Goal: Task Accomplishment & Management: Complete application form

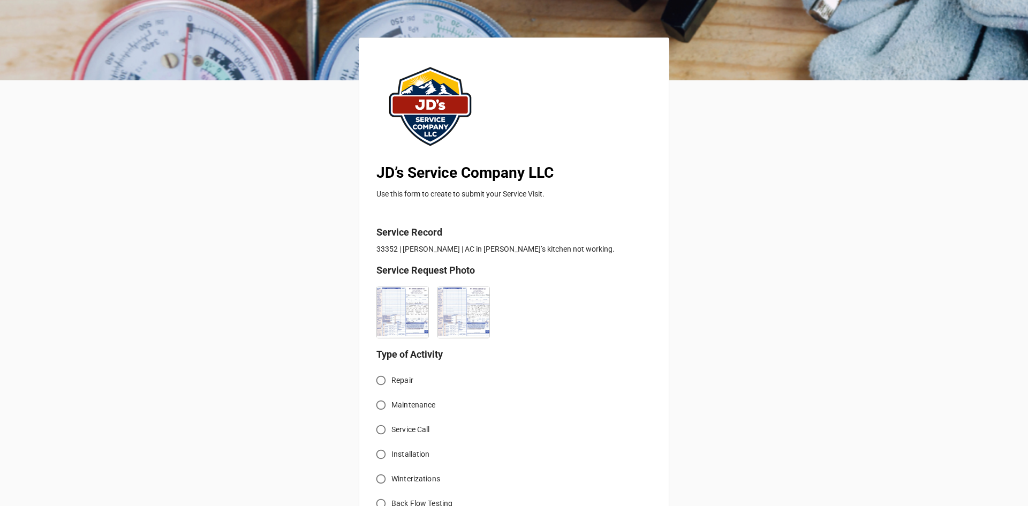
scroll to position [161, 0]
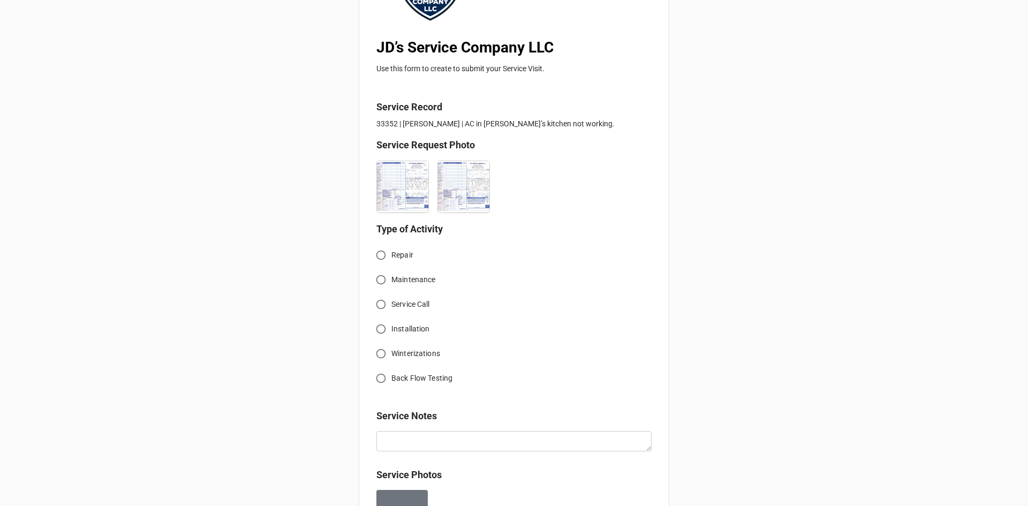
click at [380, 305] on input "Service Call" at bounding box center [380, 304] width 21 height 21
radio input "true"
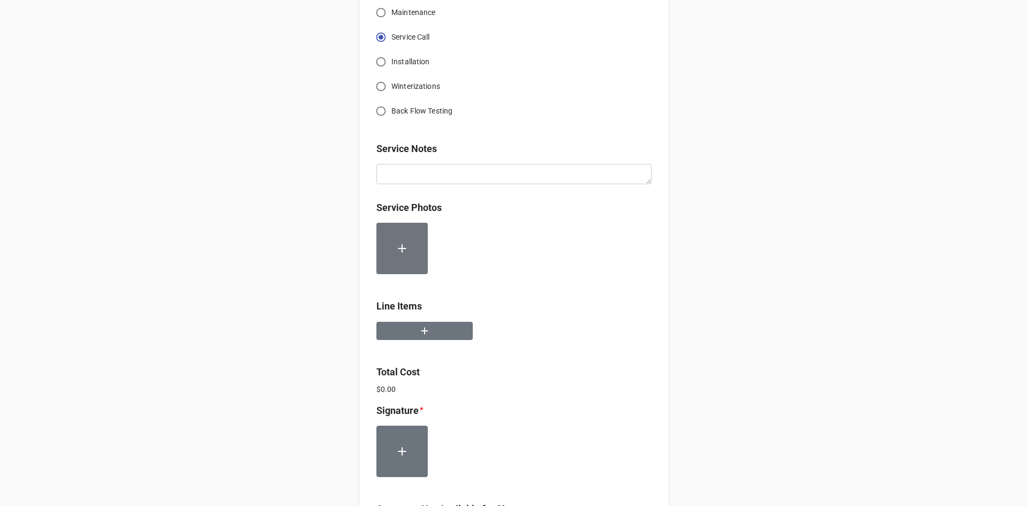
scroll to position [428, 0]
click at [434, 330] on button "button" at bounding box center [424, 330] width 96 height 19
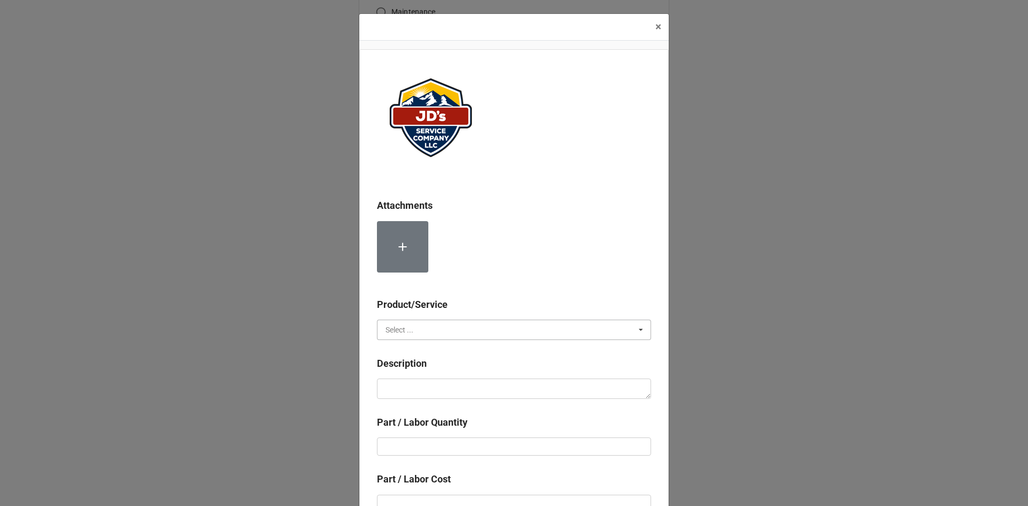
click at [441, 327] on input "text" at bounding box center [514, 329] width 273 height 19
drag, startPoint x: 441, startPoint y: 327, endPoint x: 414, endPoint y: 355, distance: 39.0
click at [414, 355] on div "Services" at bounding box center [513, 349] width 273 height 20
click at [413, 387] on textarea at bounding box center [514, 388] width 274 height 20
paste textarea "Water reportedly running out of ceiling and duct work, due to fan pulling melti…"
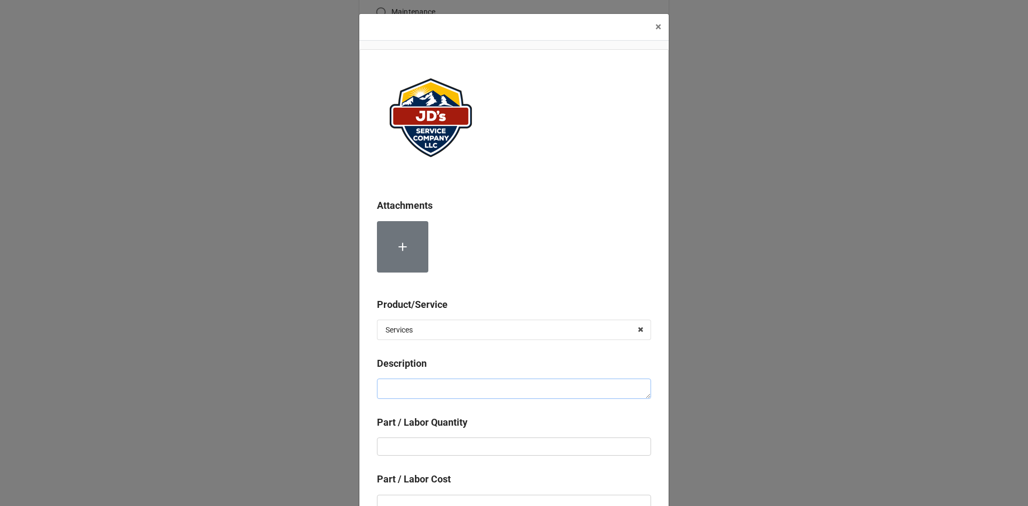
type textarea "x"
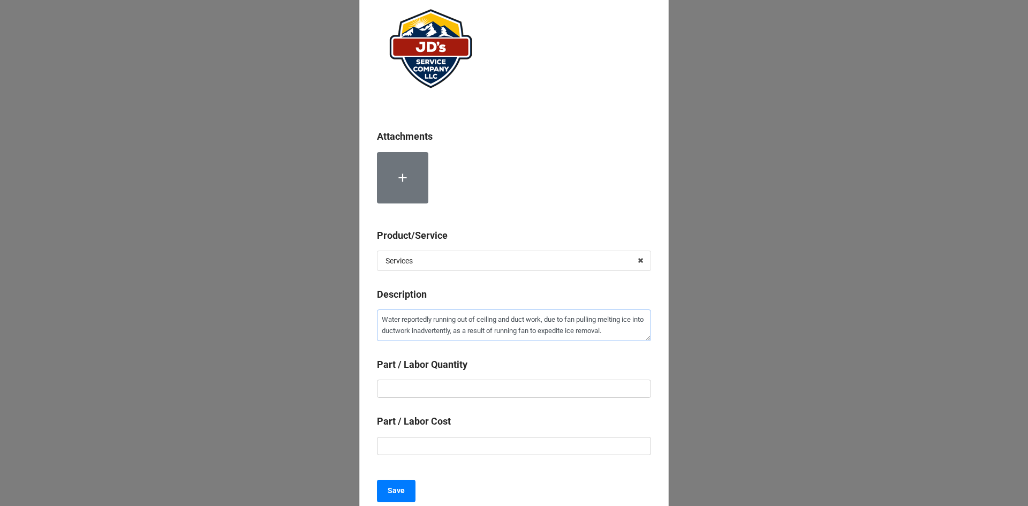
scroll to position [107, 0]
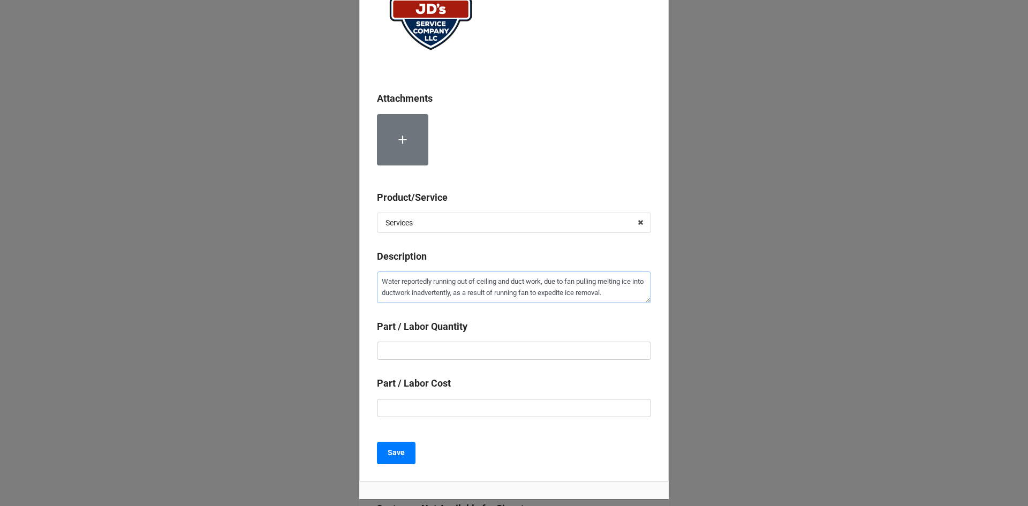
type textarea "Water reportedly running out of ceiling and duct work, due to fan pulling melti…"
click at [588, 337] on b "Part / Labor Quantity" at bounding box center [514, 328] width 274 height 19
click at [586, 345] on input "text" at bounding box center [514, 351] width 274 height 18
type textarea "x"
type input "1"
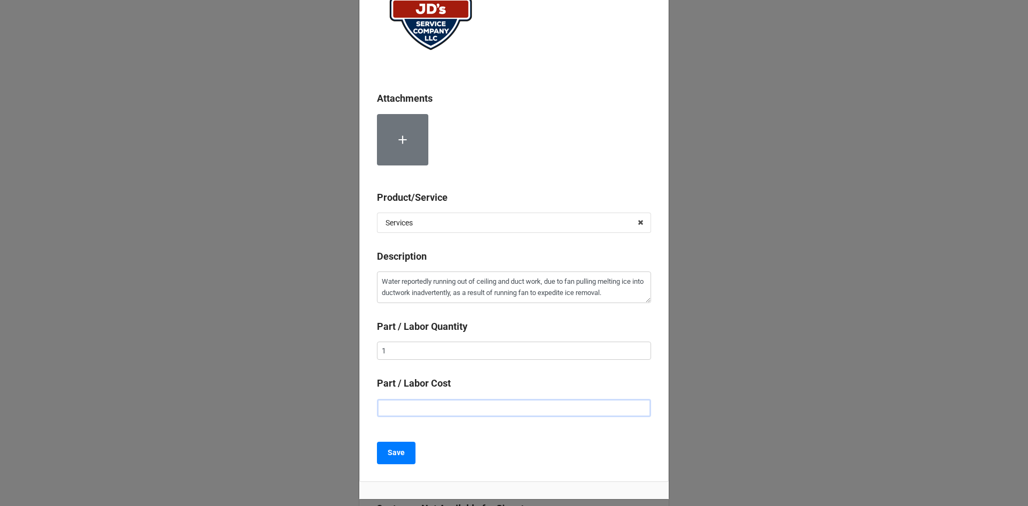
type textarea "x"
type input "$2.00"
type textarea "x"
type input "$22.00"
type textarea "x"
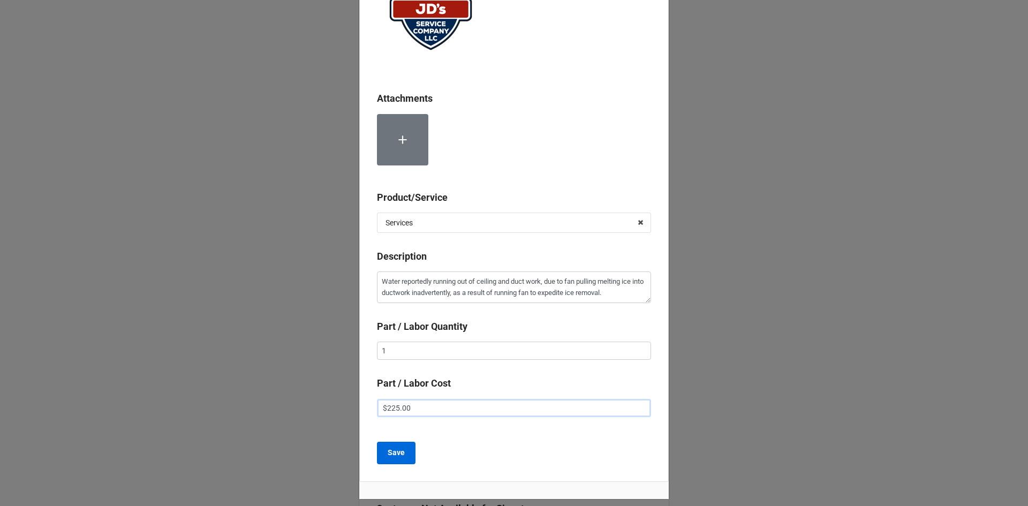
type input "$225.00"
click at [406, 454] on button "Save" at bounding box center [396, 453] width 39 height 22
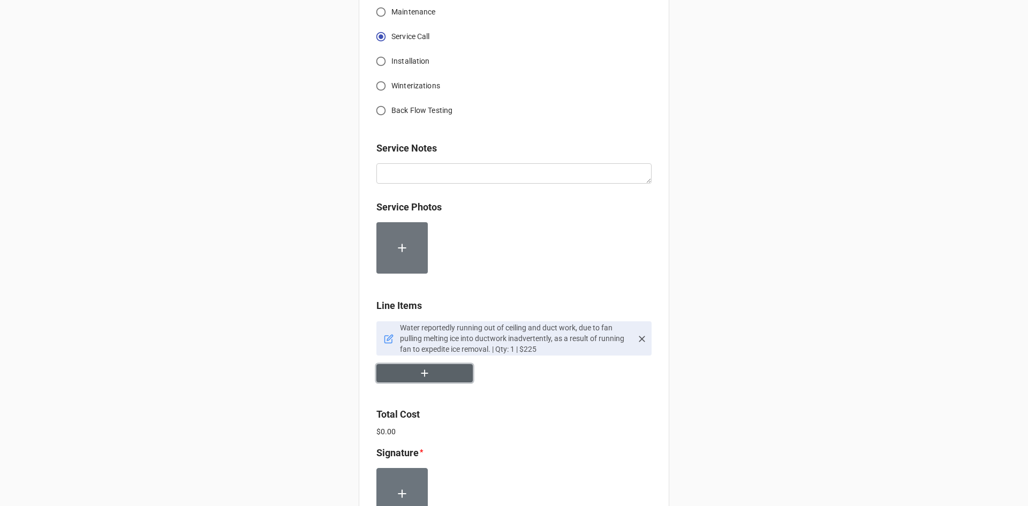
click at [427, 377] on icon "button" at bounding box center [425, 373] width 12 height 12
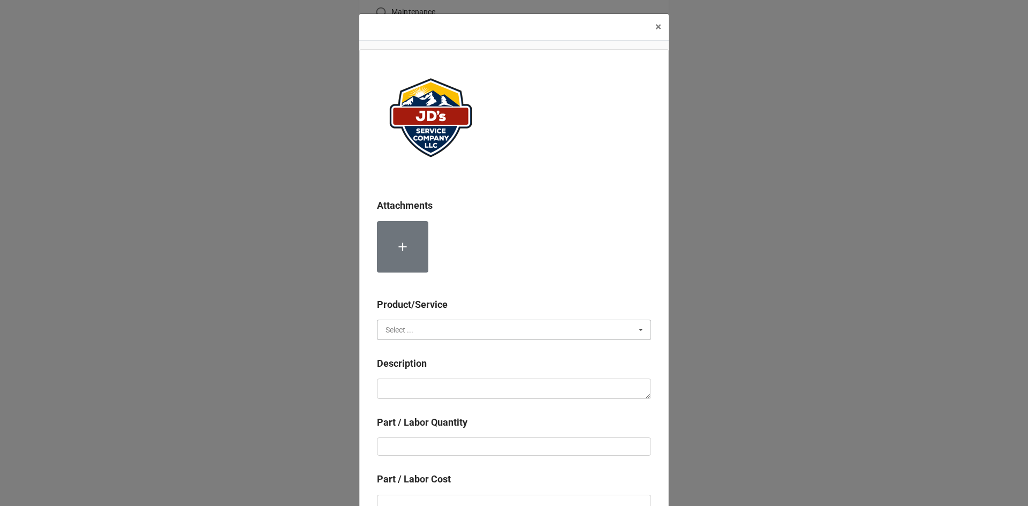
click at [423, 328] on input "text" at bounding box center [514, 329] width 273 height 19
click at [421, 347] on div "Services" at bounding box center [513, 349] width 273 height 20
click at [427, 389] on textarea at bounding box center [514, 388] width 274 height 20
type textarea "x"
type textarea "R"
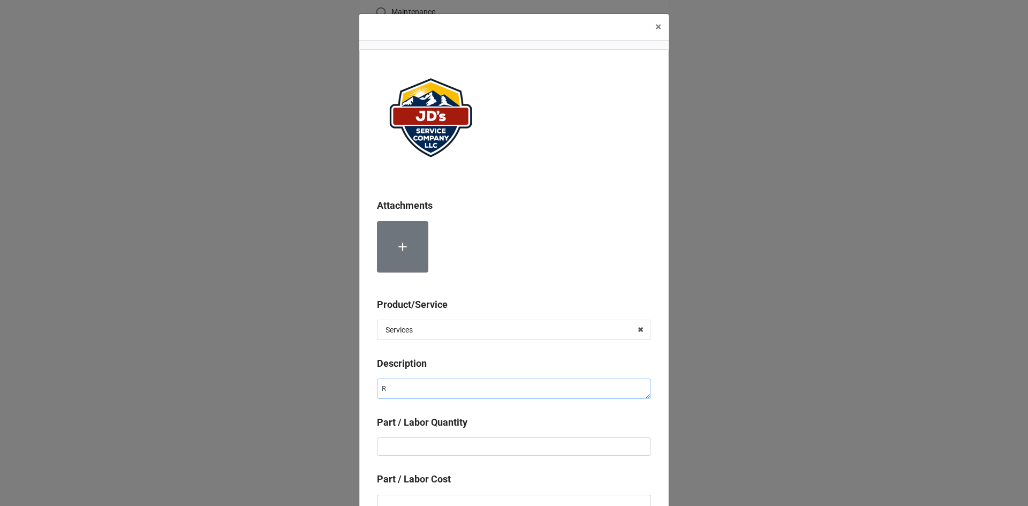
type textarea "x"
type textarea "Re"
type textarea "x"
type textarea "Rem"
type textarea "x"
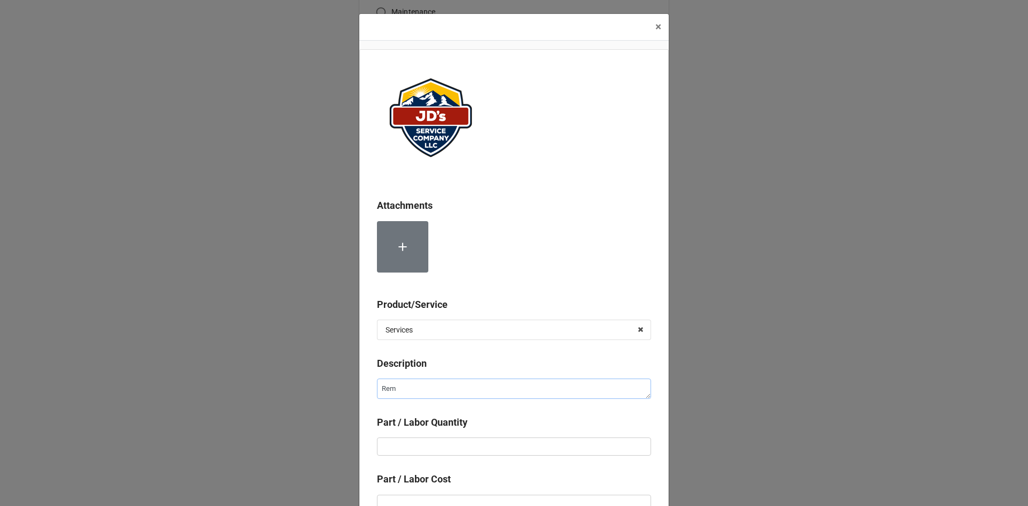
type textarea "Remo"
type textarea "x"
type textarea "Remov"
type textarea "x"
type textarea "Remove"
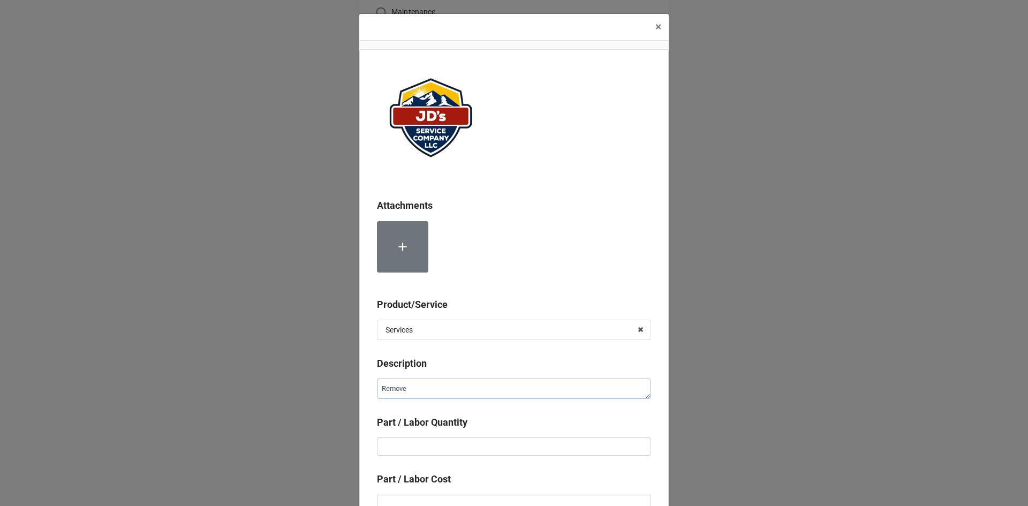
type textarea "x"
type textarea "Removed"
type textarea "x"
type textarea "Removed"
type textarea "x"
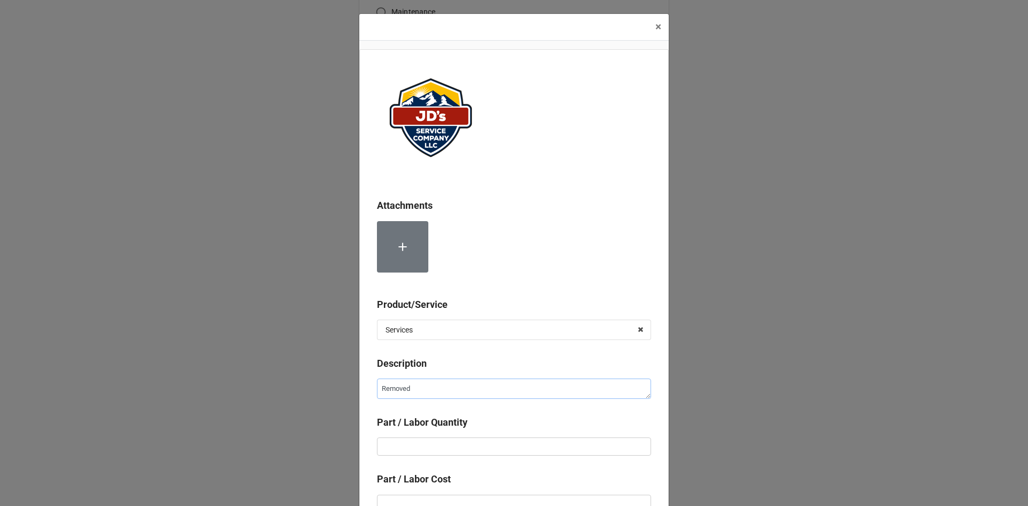
type textarea "Removed a"
type textarea "x"
type textarea "Removed an"
type textarea "x"
type textarea "Removed and"
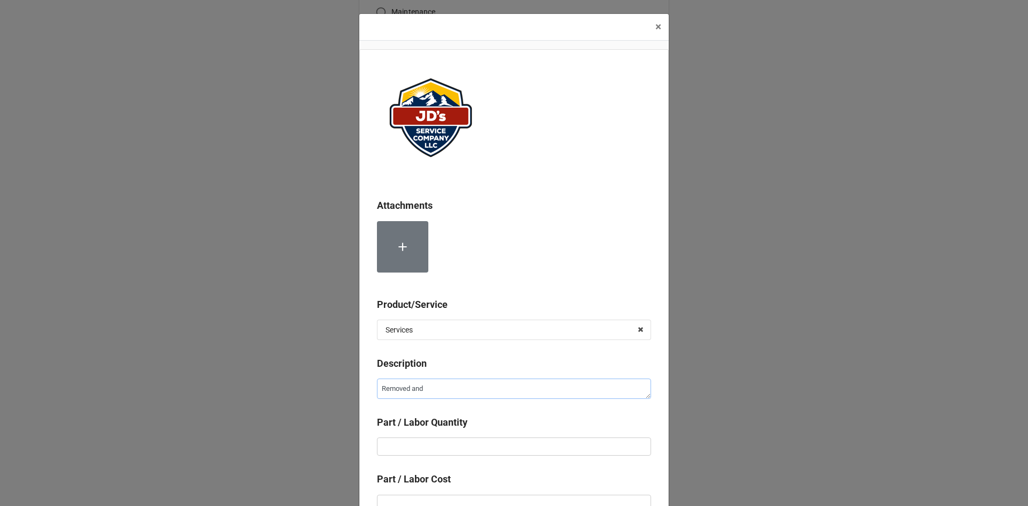
type textarea "x"
type textarea "Removed and"
type textarea "x"
type textarea "Removed and r"
type textarea "x"
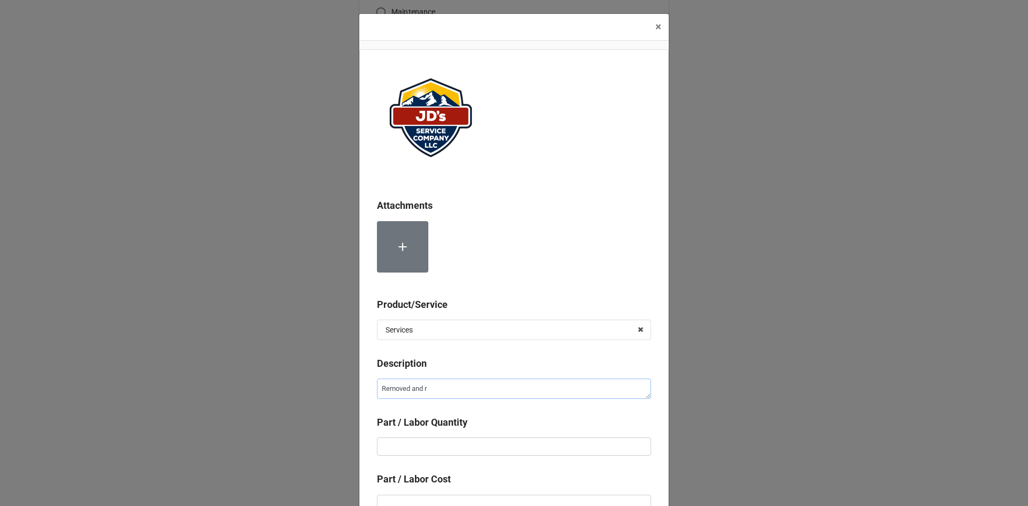
type textarea "Removed and re"
type textarea "x"
type textarea "Removed and rep"
type textarea "x"
type textarea "Removed and repl"
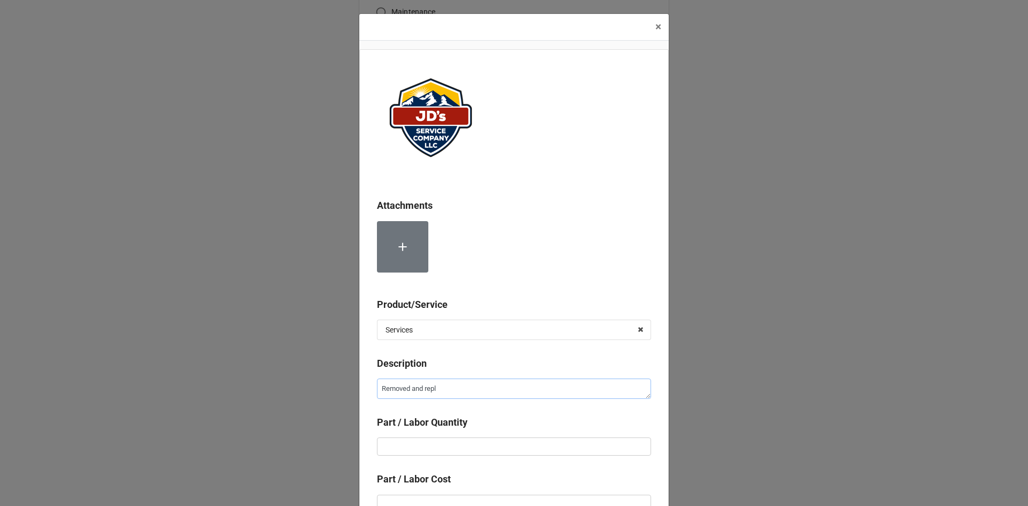
type textarea "x"
type textarea "Removed and repla"
type textarea "x"
type textarea "Removed and replac"
type textarea "x"
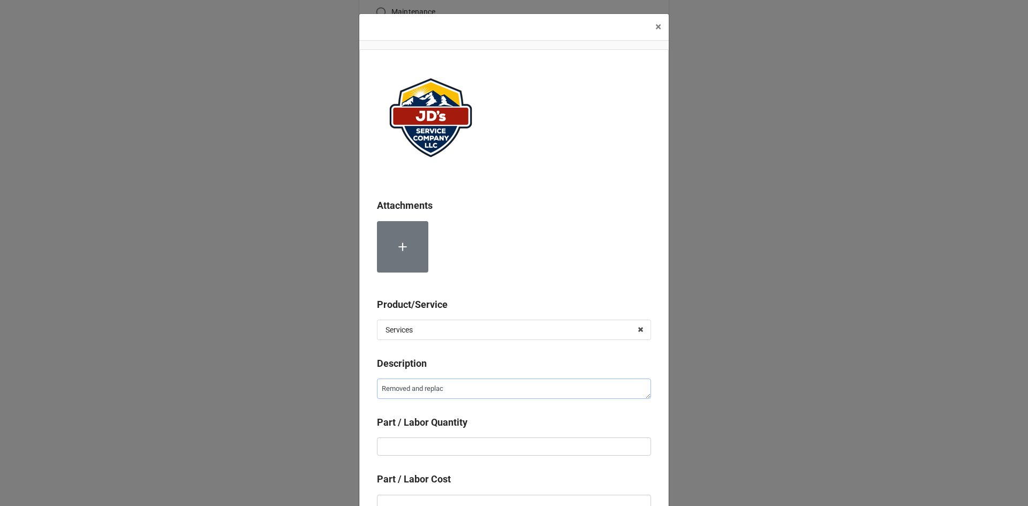
type textarea "Removed and replace"
type textarea "x"
type textarea "Removed and replaced"
type textarea "x"
type textarea "Removed and replaced"
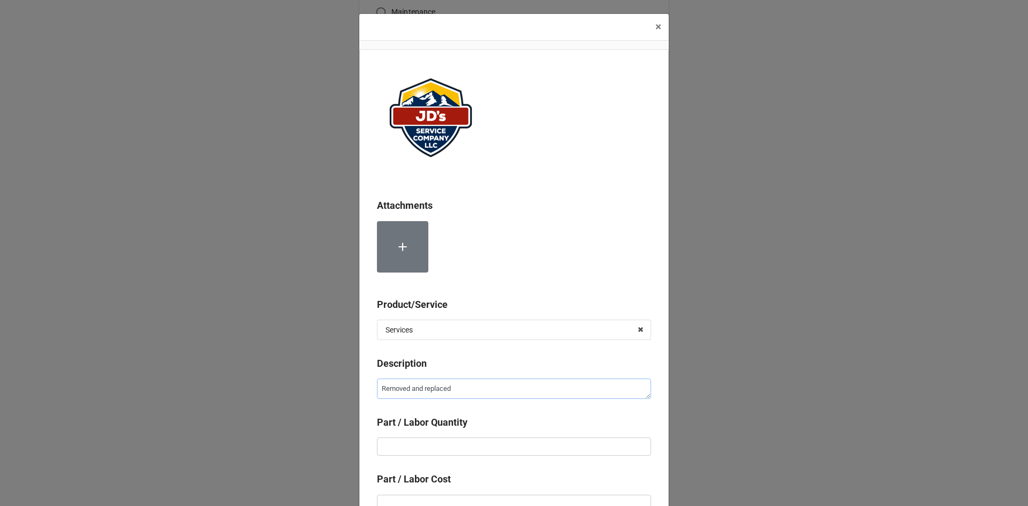
type textarea "x"
type textarea "Removed and replaced f"
type textarea "x"
type textarea "Removed and replaced fi"
type textarea "x"
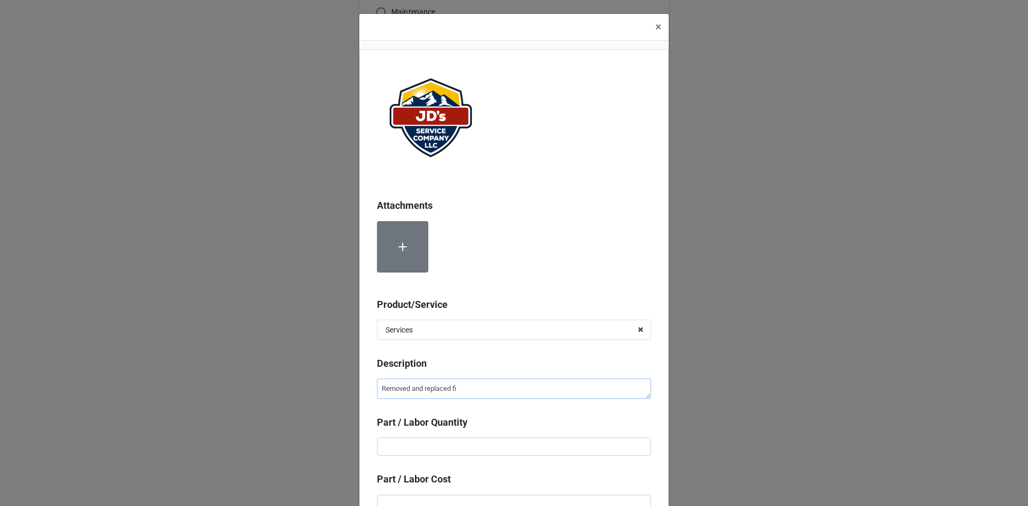
type textarea "Removed and replaced fil"
type textarea "x"
type textarea "Removed and replaced filt"
type textarea "x"
type textarea "Removed and replaced filte"
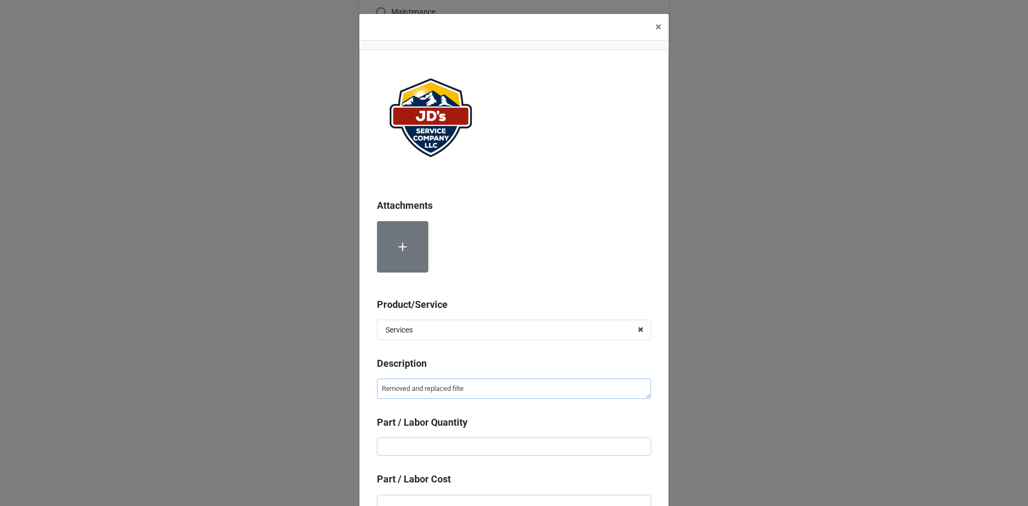
type textarea "x"
type textarea "Removed and replaced filter"
type textarea "x"
type textarea "Removed and replaced filters"
type textarea "x"
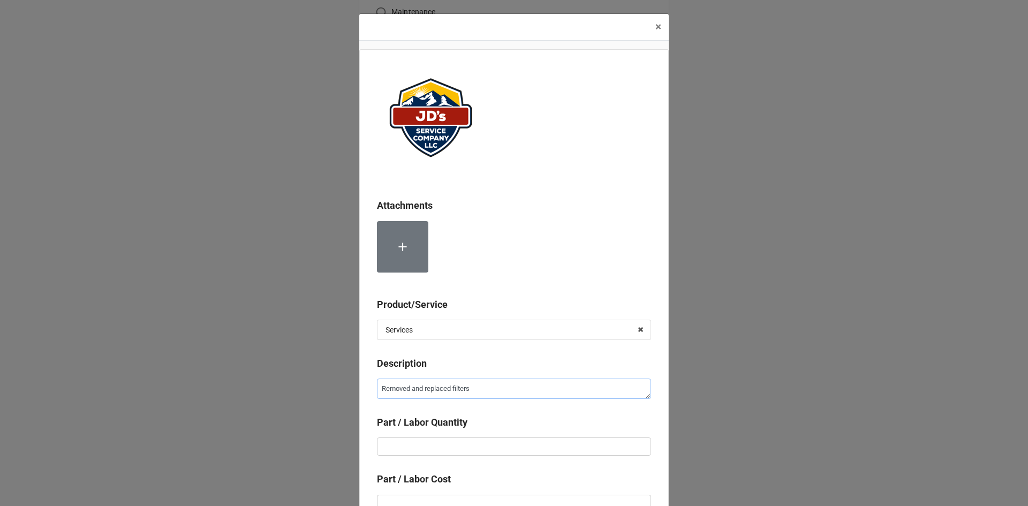
type textarea "Removed and replaced filters."
type textarea "x"
type textarea "Removed and replaced filters."
type textarea "x"
type textarea "Removed and replaced filters. R"
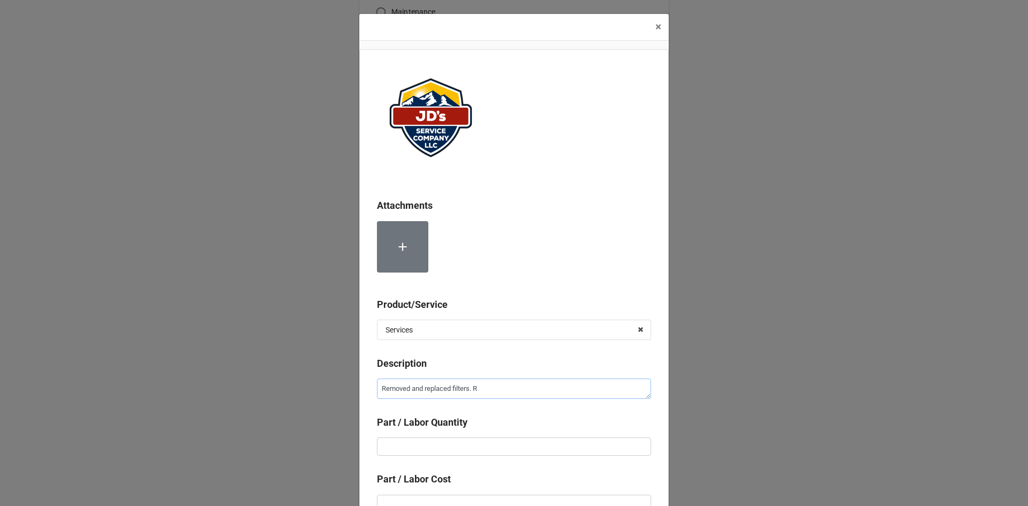
type textarea "x"
type textarea "Removed and replaced filters. Re"
type textarea "x"
type textarea "Removed and replaced filters. Rea"
type textarea "x"
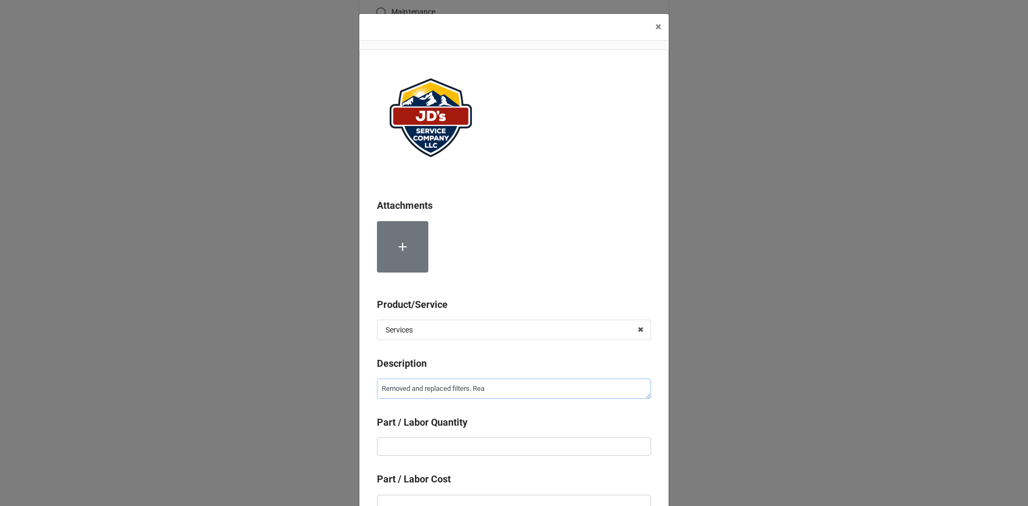
type textarea "Removed and replaced filters. [GEOGRAPHIC_DATA]"
type textarea "x"
type textarea "Removed and replaced filters. Reass"
type textarea "x"
type textarea "Removed and replaced filters. Reasse"
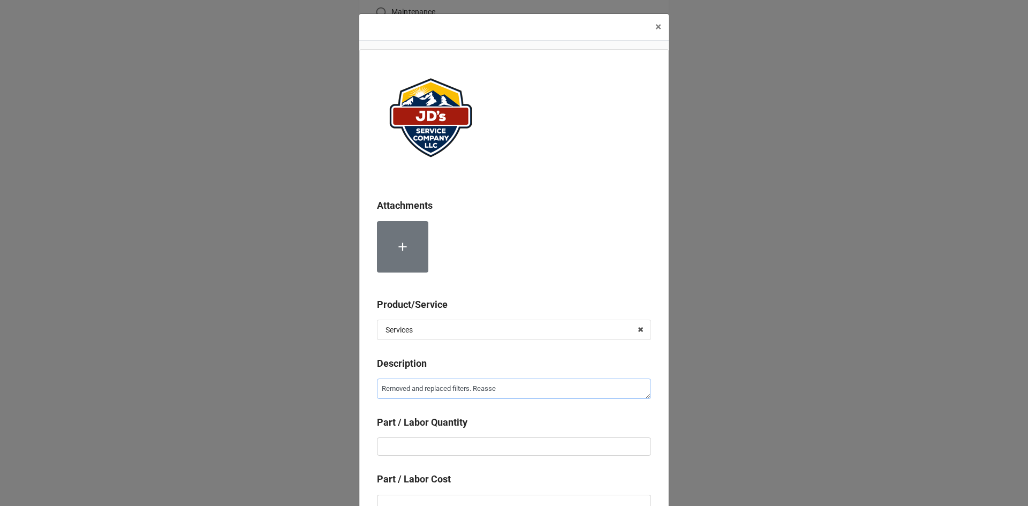
type textarea "x"
type textarea "Removed and replaced filters. Reassem"
type textarea "x"
type textarea "Removed and replaced filters. Reassemb"
type textarea "x"
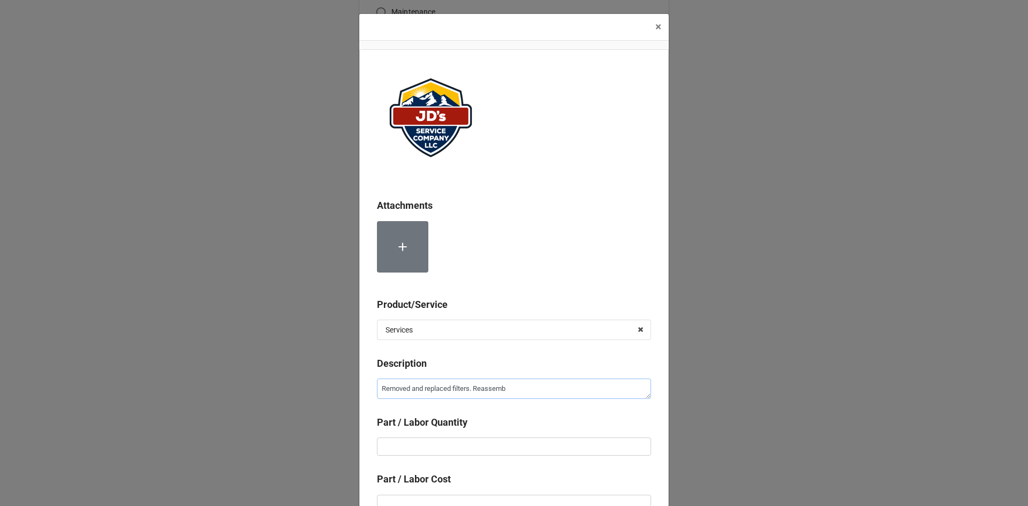
type textarea "Removed and replaced filters. Reassembl"
type textarea "x"
type textarea "Removed and replaced filters. Reassemble"
type textarea "x"
type textarea "Removed and replaced filters. Reassembled"
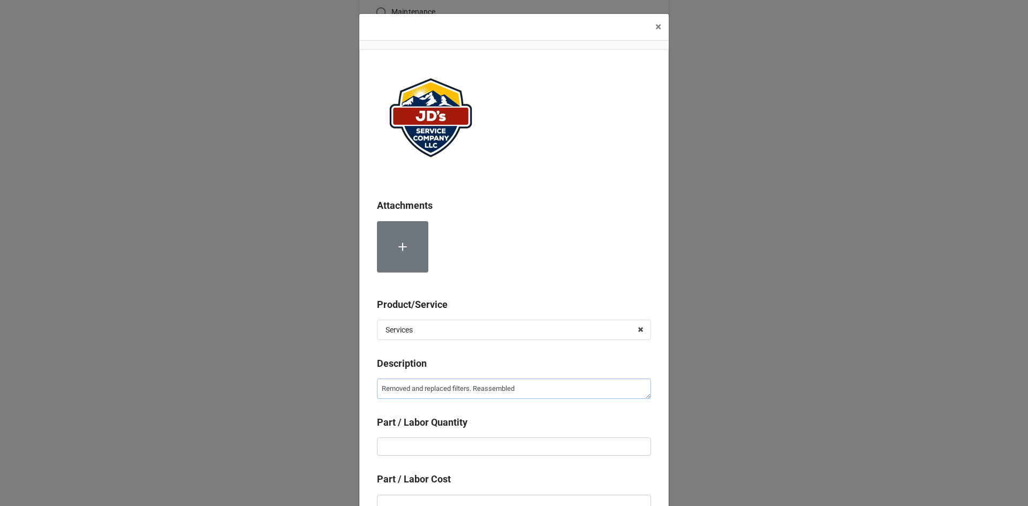
type textarea "x"
type textarea "Removed and replaced filters. Reassembled"
type textarea "x"
type textarea "Removed and replaced filters. Reassembled a"
type textarea "x"
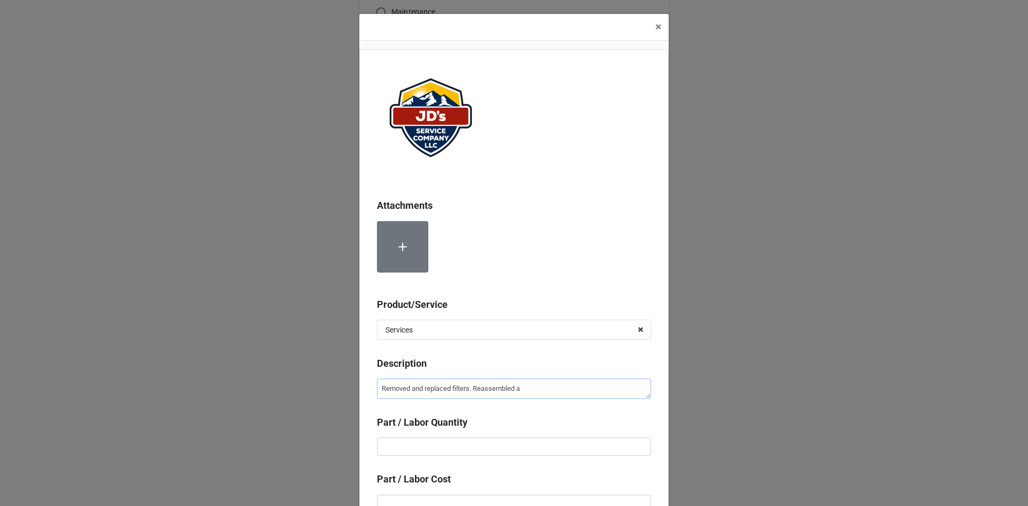
type textarea "Removed and replaced filters. Reassembled"
type textarea "x"
type textarea "Removed and replaced filters. Reassembled u"
type textarea "x"
type textarea "Removed and replaced filters. Reassembled un"
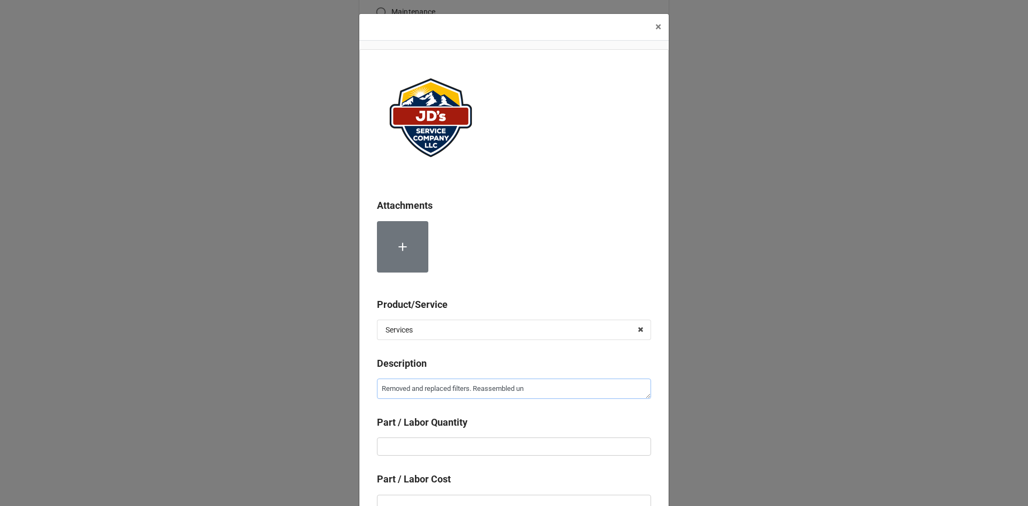
type textarea "x"
type textarea "Removed and replaced filters. Reassembled uni"
type textarea "x"
type textarea "Removed and replaced filters. Reassembled unit"
type textarea "x"
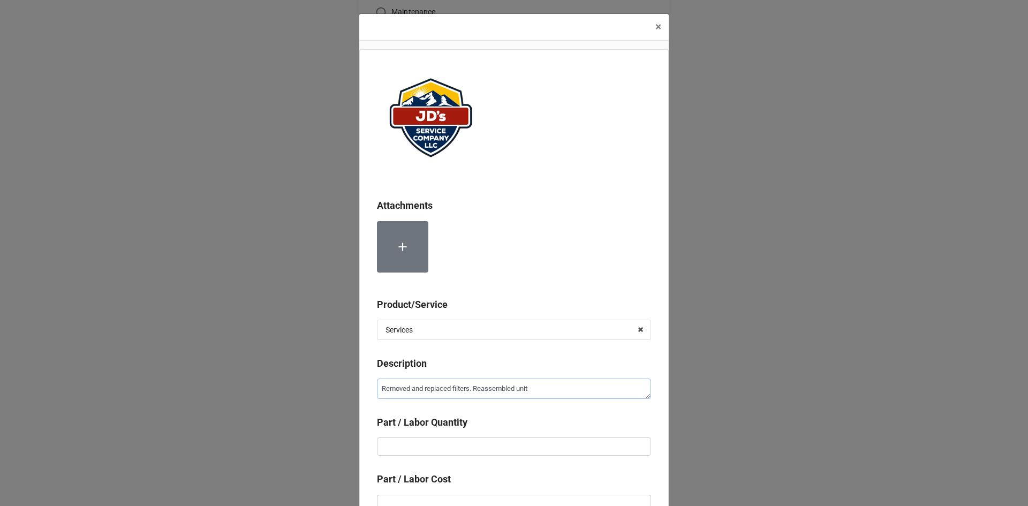
type textarea "Removed and replaced filters. Reassembled unit"
type textarea "x"
type textarea "Removed and replaced filters. Reassembled unit a"
type textarea "x"
type textarea "Removed and replaced filters. Reassembled unit an"
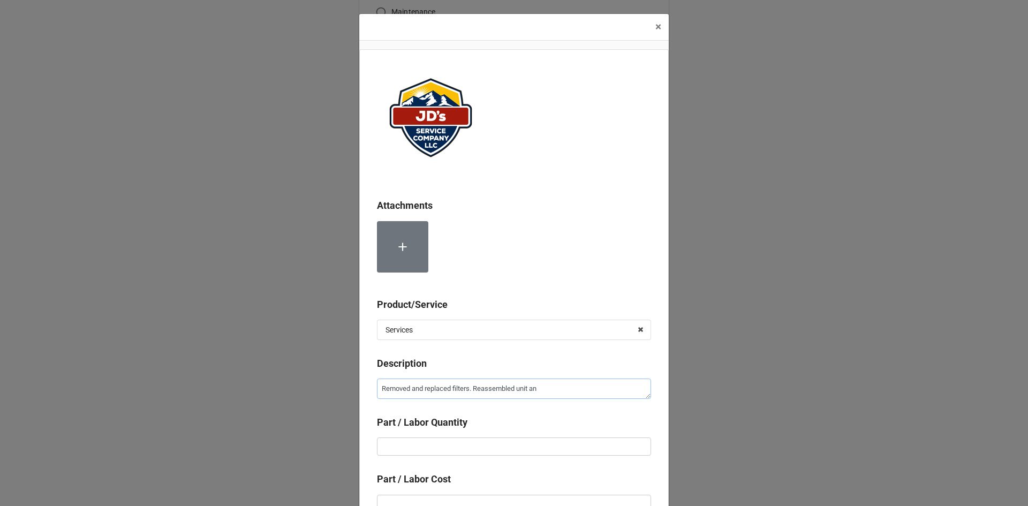
type textarea "x"
type textarea "Removed and replaced filters. Reassembled unit and"
type textarea "x"
type textarea "Removed and replaced filters. Reassembled unit and"
type textarea "x"
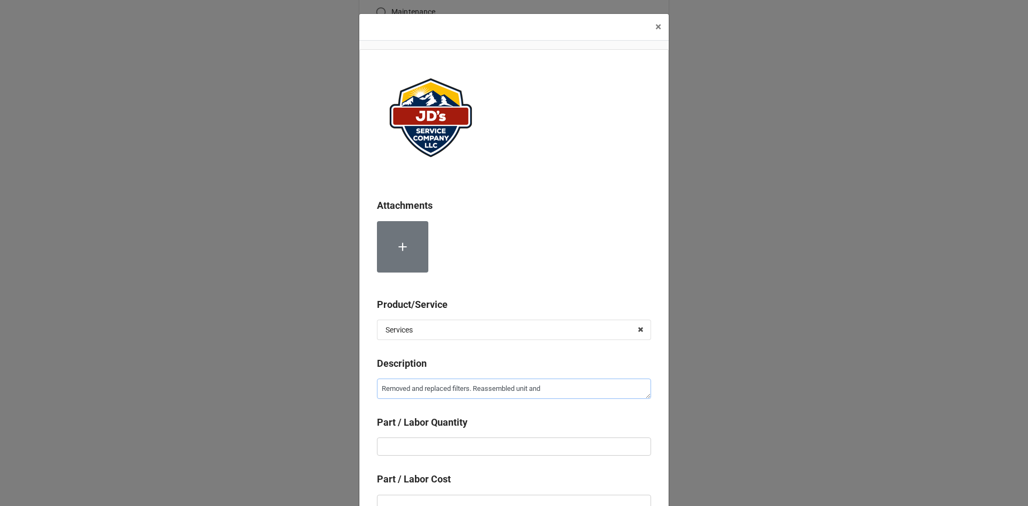
type textarea "Removed and replaced filters. Reassembled unit and r"
type textarea "x"
type textarea "Removed and replaced filters. Reassembled unit and re"
type textarea "x"
type textarea "Removed and replaced filters. Reassembled unit and ret"
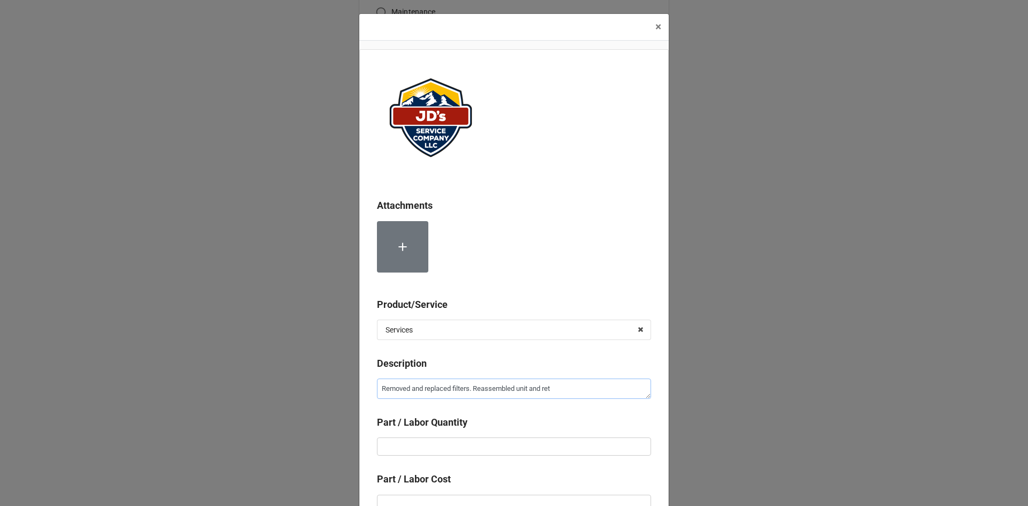
type textarea "x"
type textarea "Removed and replaced filters. Reassembled unit and retu"
type textarea "x"
type textarea "Removed and replaced filters. Reassembled unit and retur"
type textarea "x"
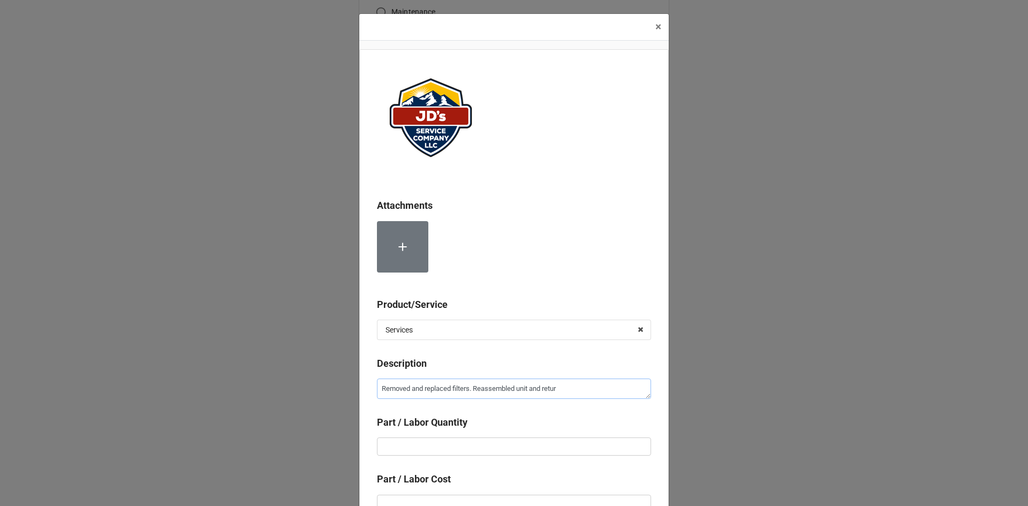
type textarea "Removed and replaced filters. Reassembled unit and return"
type textarea "x"
type textarea "Removed and replaced filters. Reassembled unit and returnd"
type textarea "x"
type textarea "Removed and replaced filters. Reassembled unit and return"
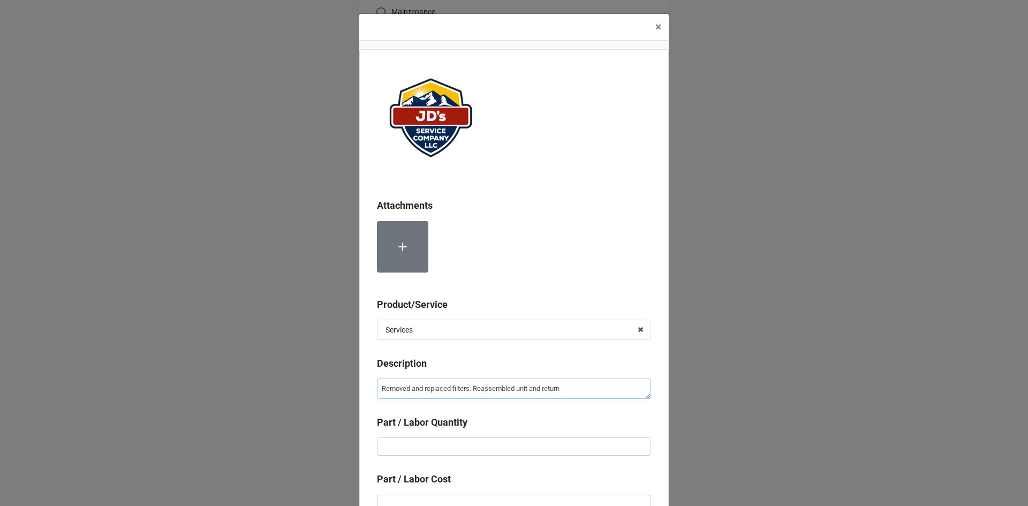
type textarea "x"
type textarea "Removed and replaced filters. Reassembled unit and returne"
type textarea "x"
type textarea "Removed and replaced filters. Reassembled unit and returned"
type textarea "x"
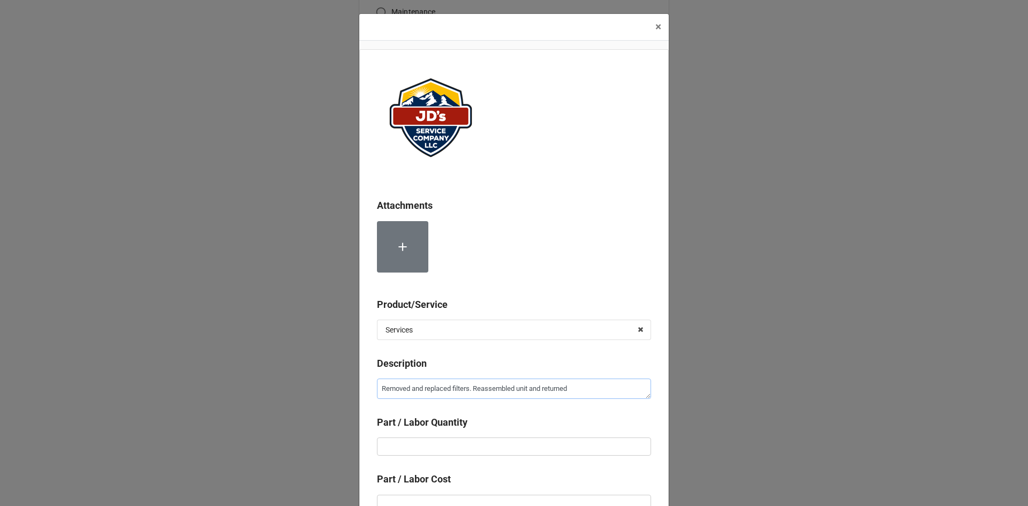
type textarea "Removed and replaced filters. Reassembled unit and returned"
type textarea "x"
type textarea "Removed and replaced filters. Reassembled unit and returned o"
type textarea "x"
type textarea "Removed and replaced filters. Reassembled unit and returned op"
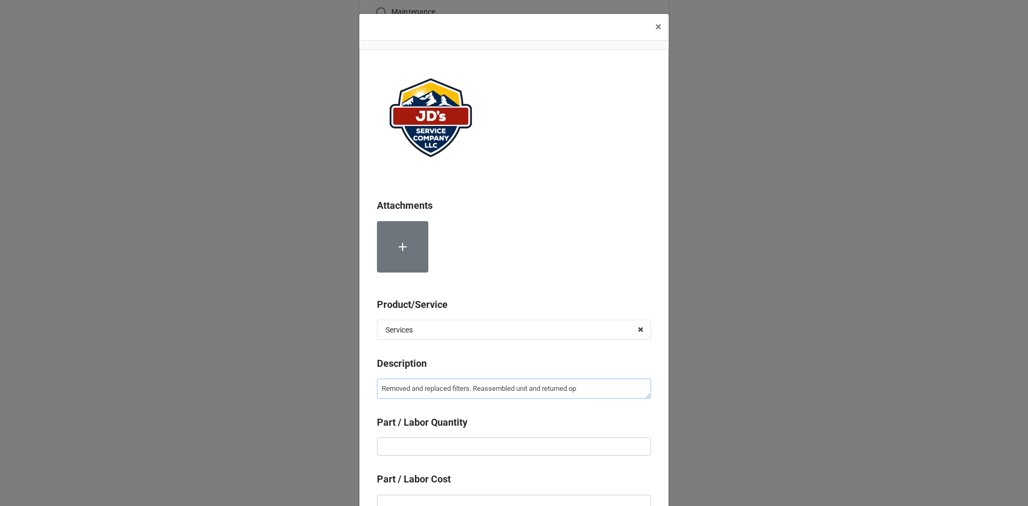
type textarea "x"
type textarea "Removed and replaced filters. Reassembled unit and returned ope"
type textarea "x"
type textarea "Removed and replaced filters. Reassembled unit and returned oper"
type textarea "x"
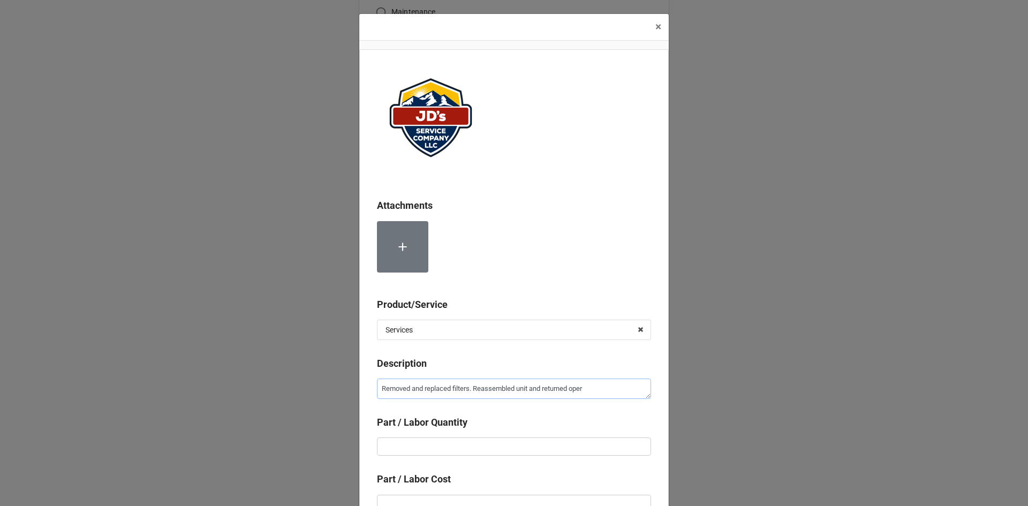
type textarea "Removed and replaced filters. Reassembled unit and returned opera"
type textarea "x"
type textarea "Removed and replaced filters. Reassembled unit and returned operati"
type textarea "x"
type textarea "Removed and replaced filters. Reassembled unit and returned operatio"
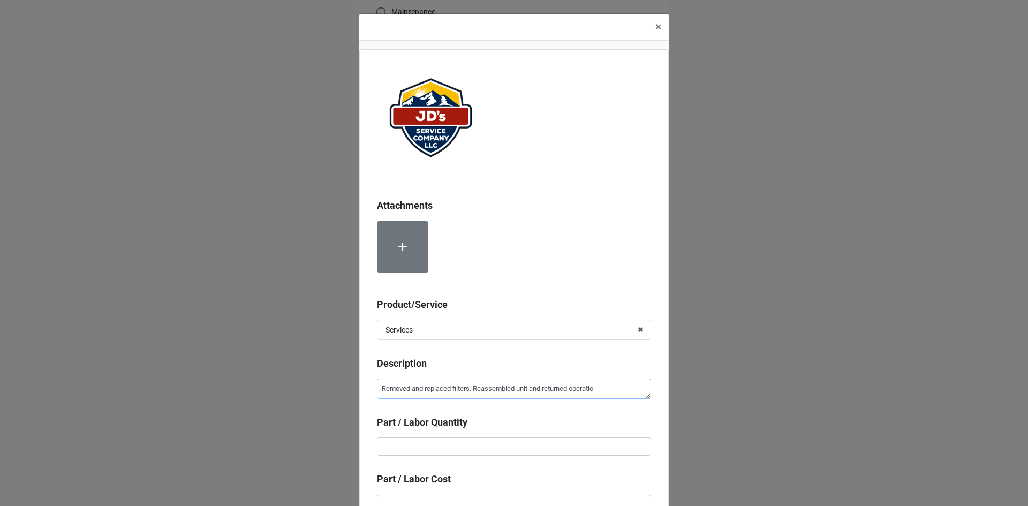
type textarea "x"
type textarea "Removed and replaced filters. Reassembled unit and returned operation"
type textarea "x"
type textarea "Removed and replaced filters. Reassembled unit and returned operation."
type textarea "x"
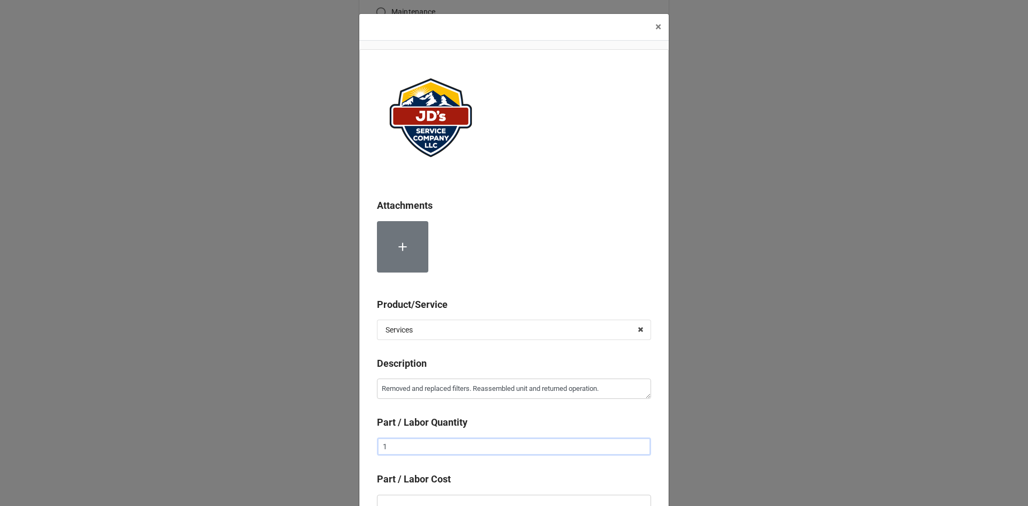
type input "1"
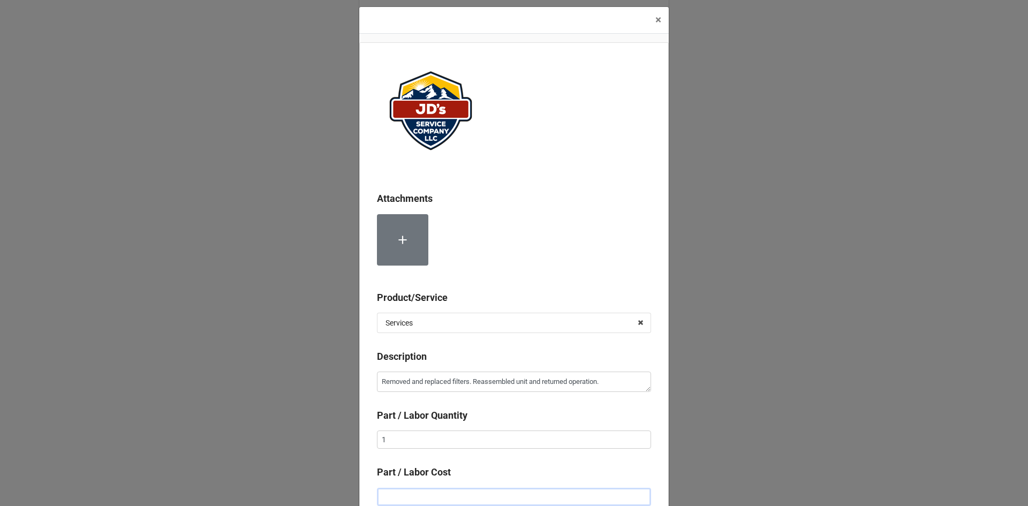
type textarea "x"
type input "$2.00"
type textarea "x"
type input "$22.00"
type textarea "x"
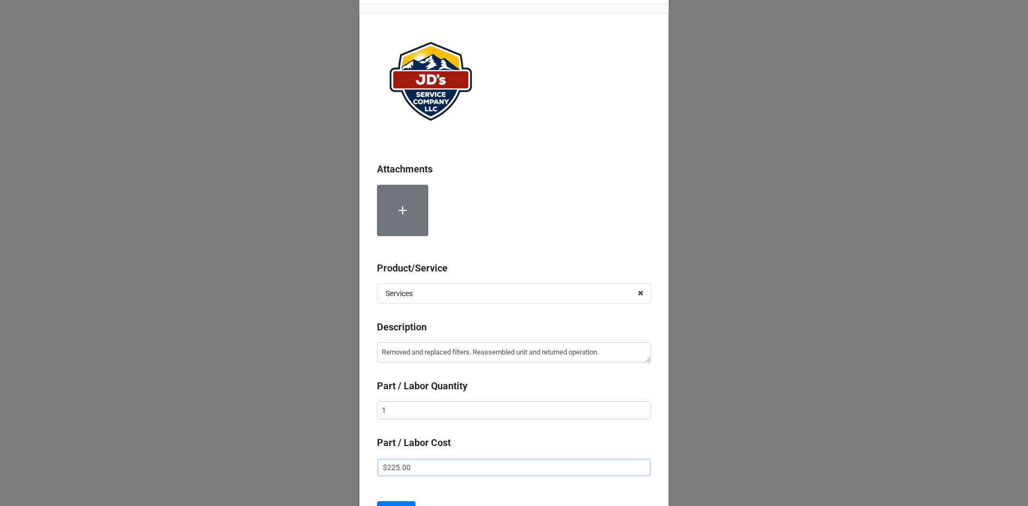
scroll to position [60, 0]
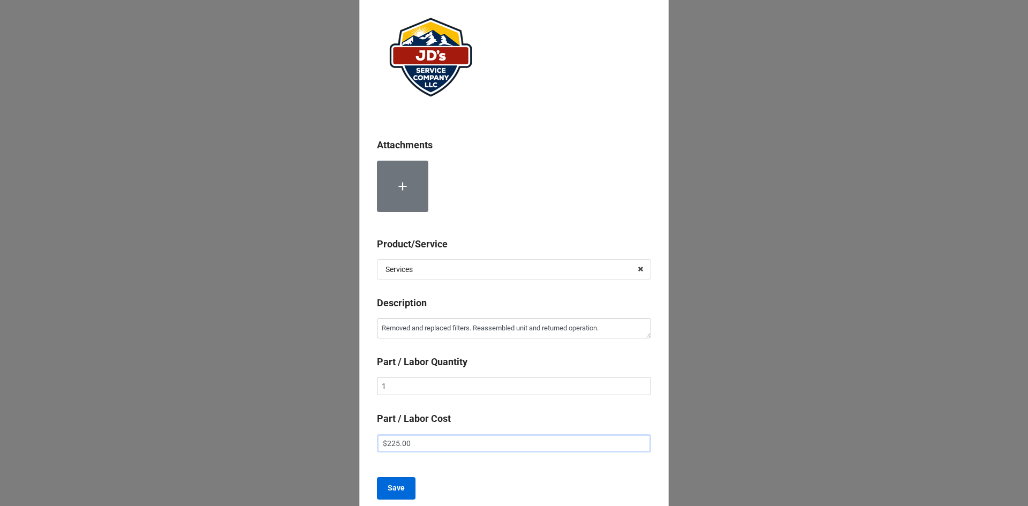
type input "$225.00"
click at [398, 491] on b "Save" at bounding box center [396, 487] width 17 height 11
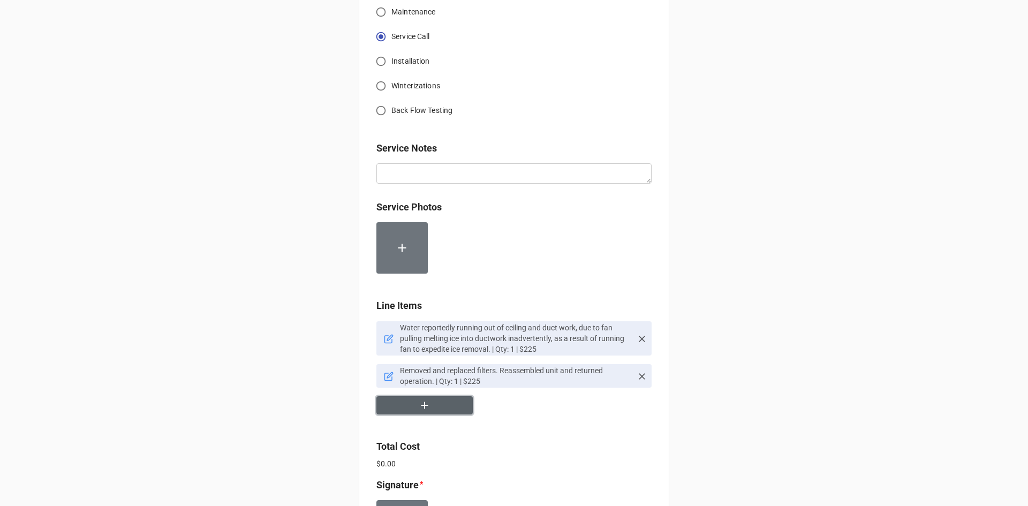
click at [431, 411] on button "button" at bounding box center [424, 405] width 96 height 19
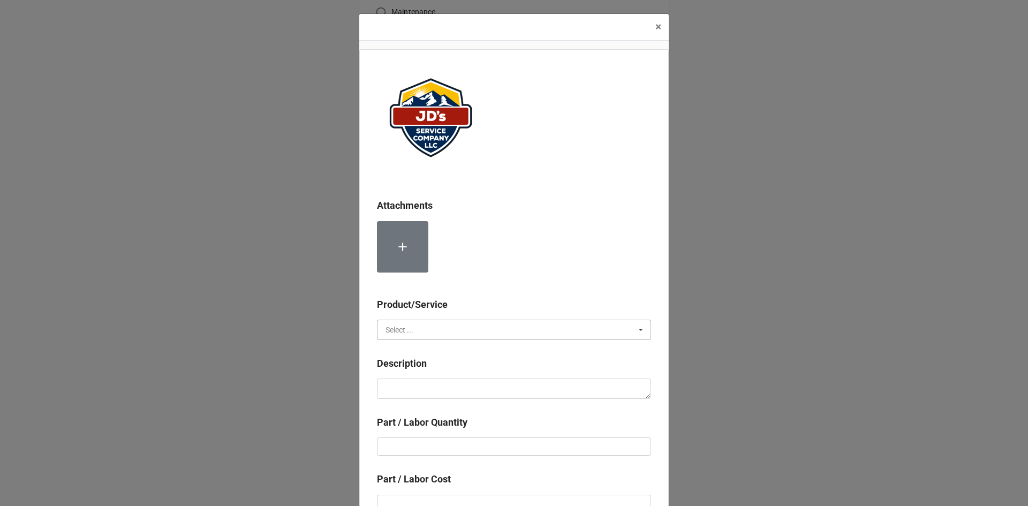
click at [423, 327] on input "text" at bounding box center [514, 329] width 273 height 19
click at [420, 348] on div "Services" at bounding box center [513, 349] width 273 height 20
click at [434, 387] on textarea at bounding box center [514, 388] width 274 height 20
type textarea "x"
type textarea "1"
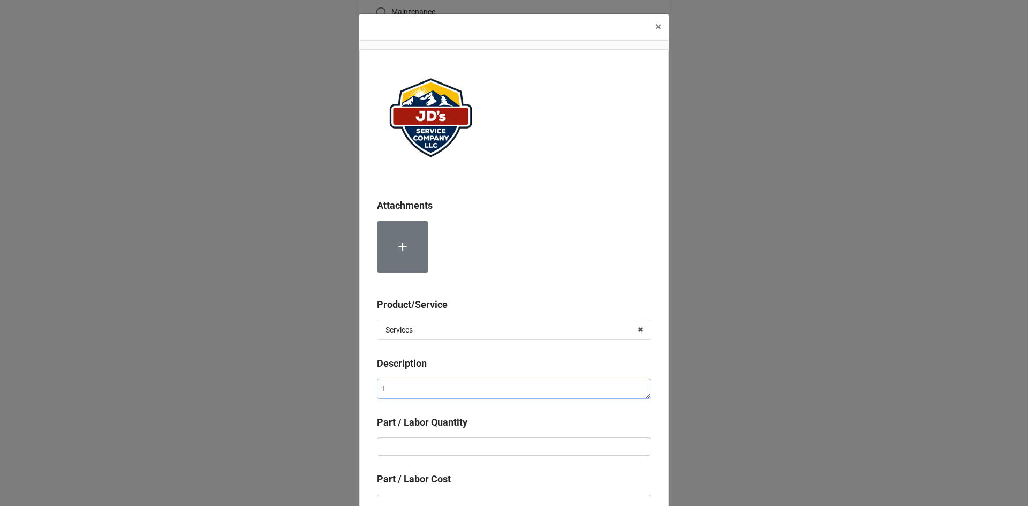
type textarea "x"
type textarea "10"
type textarea "x"
type textarea "100"
type textarea "x"
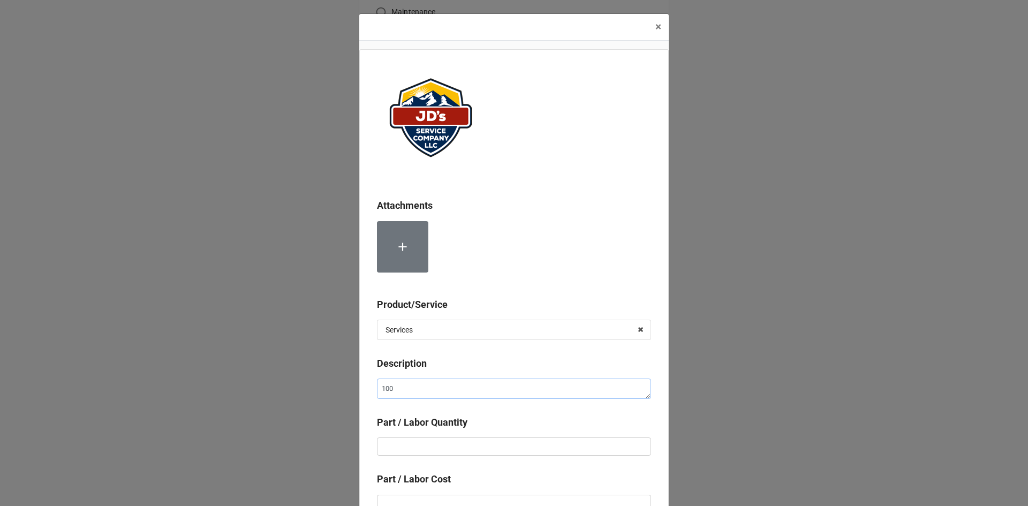
type textarea "100%"
type textarea "x"
type textarea "100%"
type textarea "x"
type textarea "100% D"
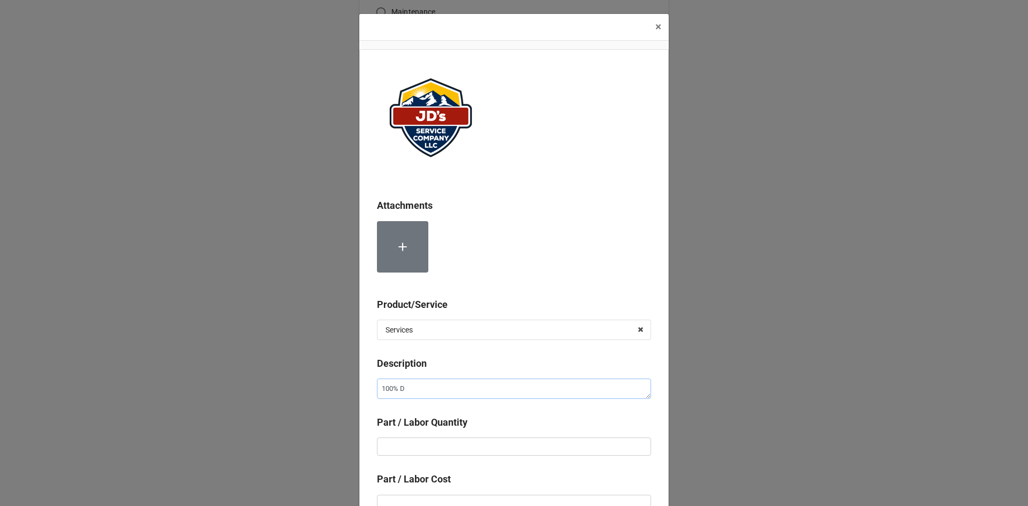
type textarea "x"
type textarea "100% DI"
type textarea "x"
type textarea "100% DIs"
type textarea "x"
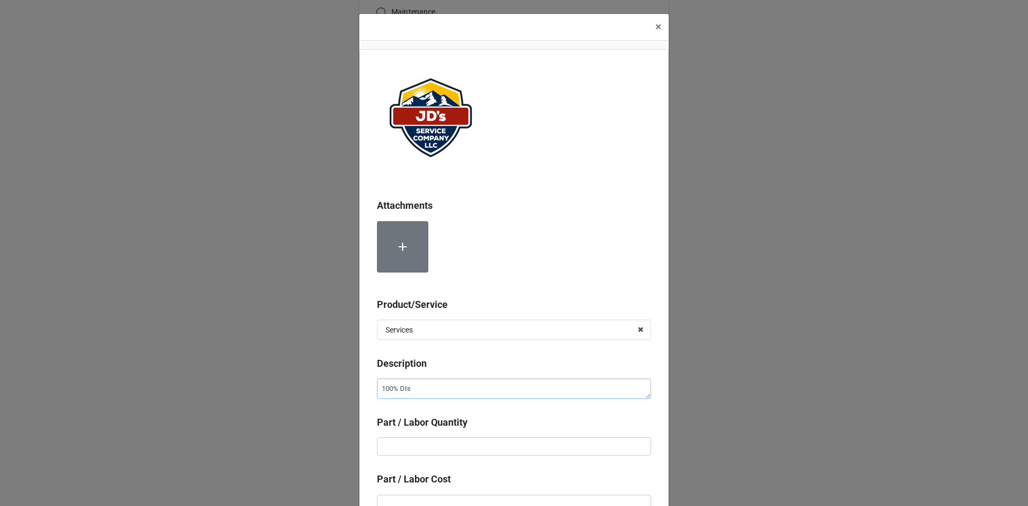
type textarea "100% DI"
type textarea "x"
type textarea "100% D"
type textarea "x"
type textarea "100% DD"
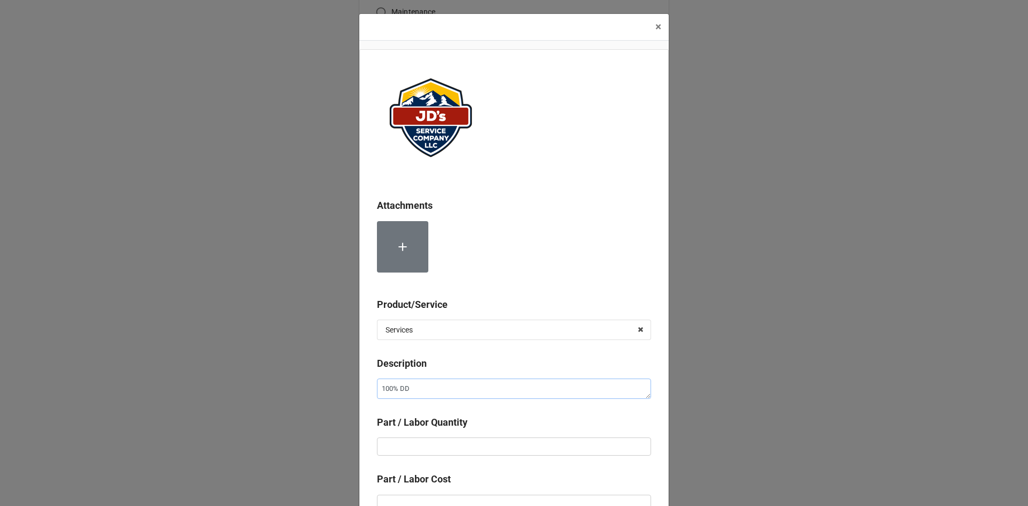
type textarea "x"
type textarea "100% D"
type textarea "x"
type textarea "100% DI"
type textarea "x"
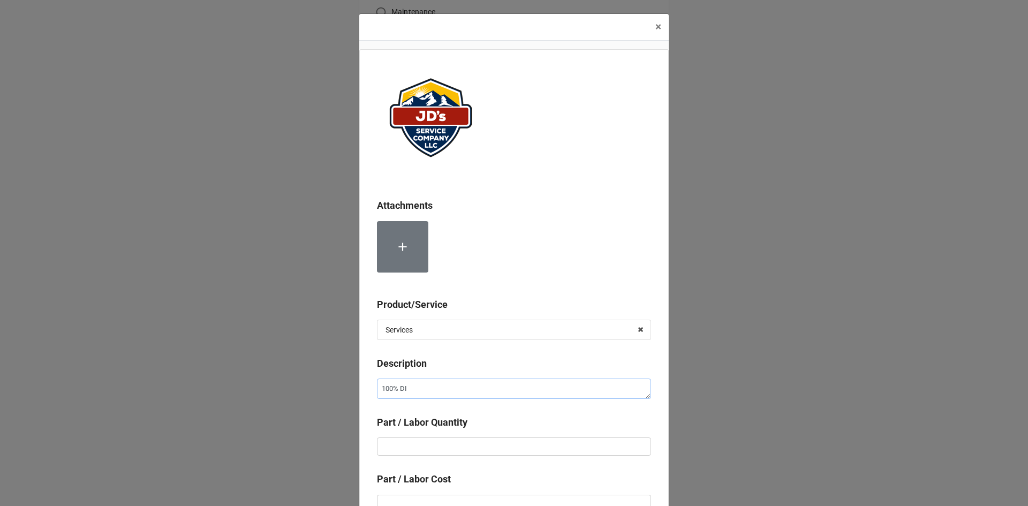
type textarea "100% DIS"
type textarea "x"
type textarea "100% DISC"
type textarea "x"
type textarea "100% DISCO"
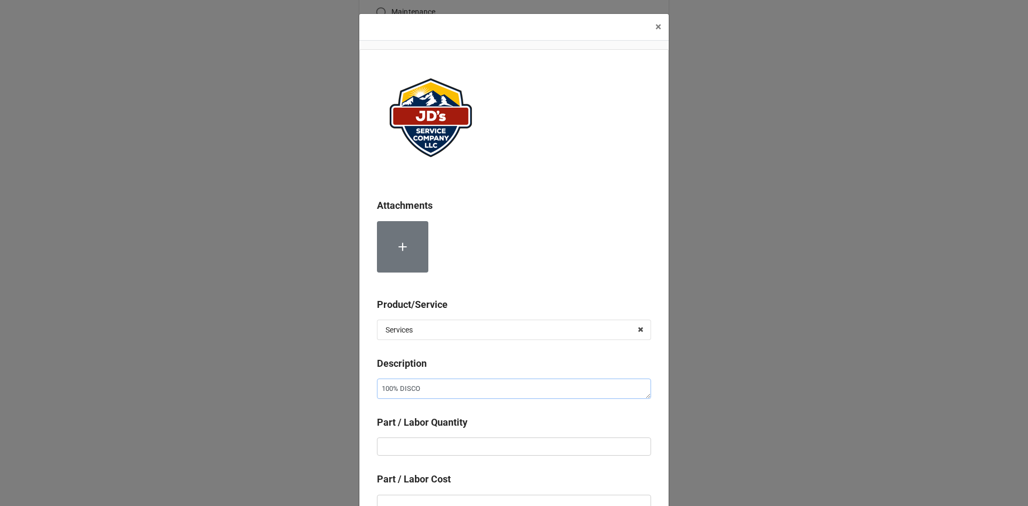
type textarea "x"
type textarea "100% DISCOU"
type textarea "x"
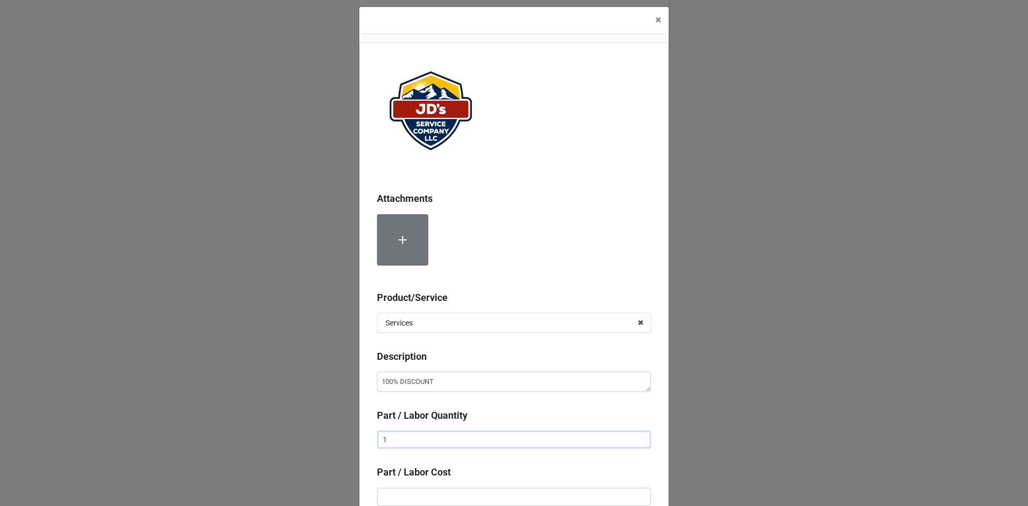
click at [420, 447] on input "1" at bounding box center [514, 439] width 274 height 18
click at [420, 447] on input "text" at bounding box center [514, 439] width 274 height 18
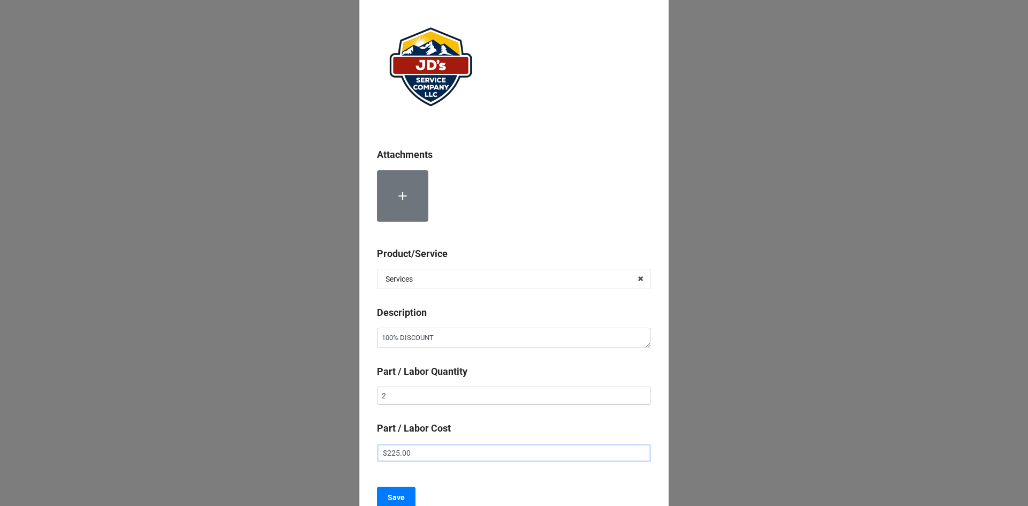
scroll to position [156, 0]
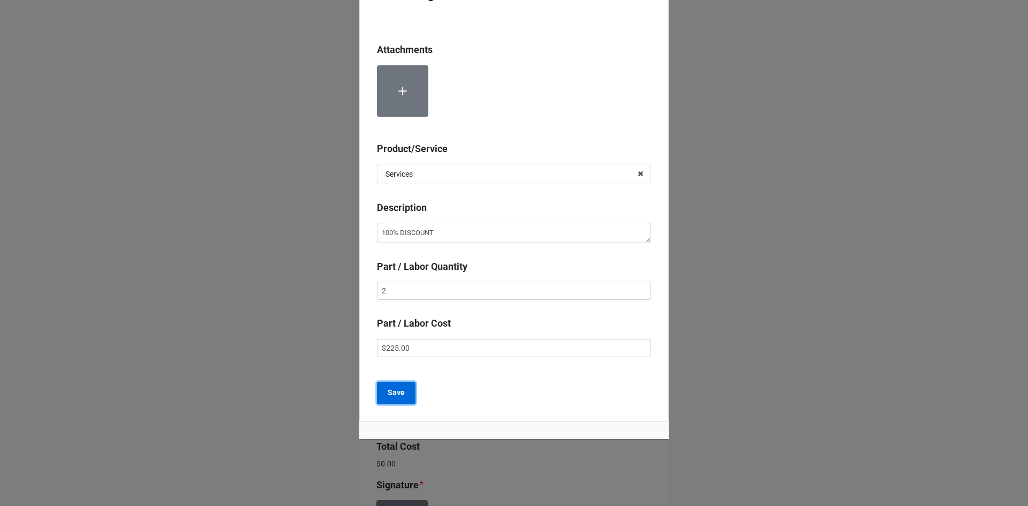
click at [393, 388] on b "Save" at bounding box center [396, 392] width 17 height 11
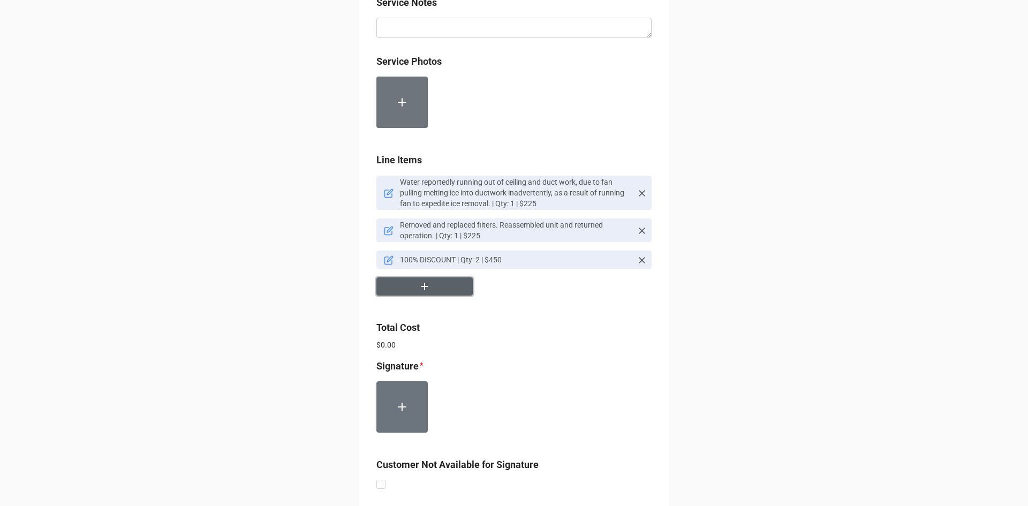
scroll to position [589, 0]
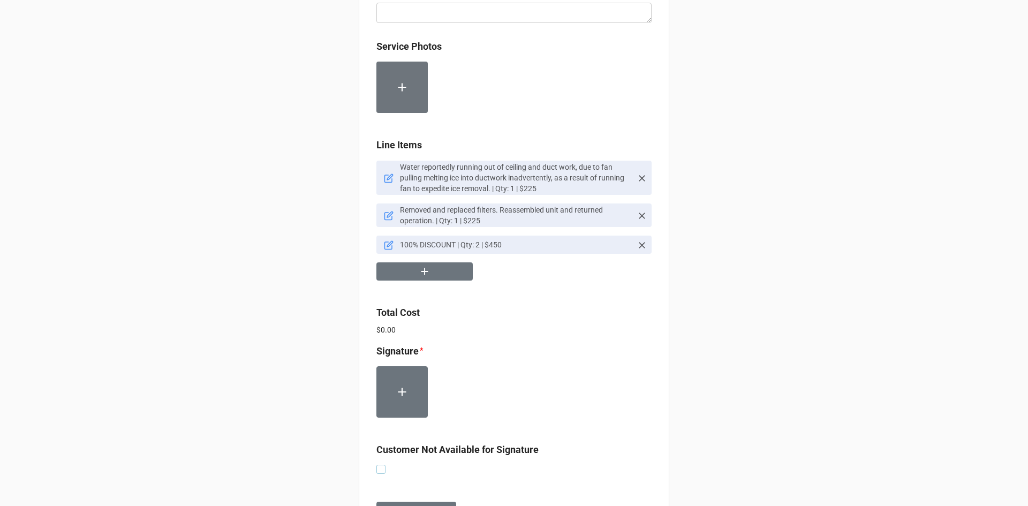
click at [377, 465] on label at bounding box center [380, 465] width 9 height 0
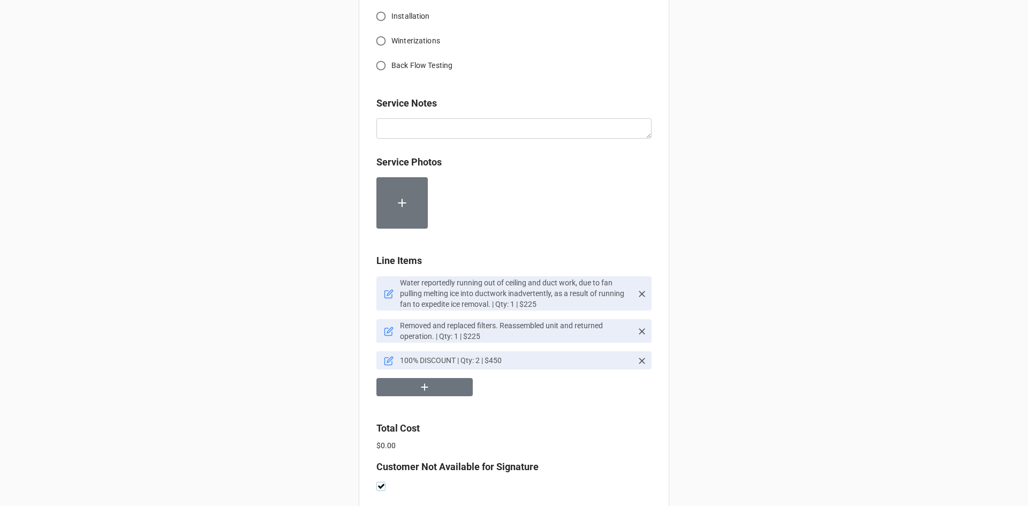
scroll to position [544, 0]
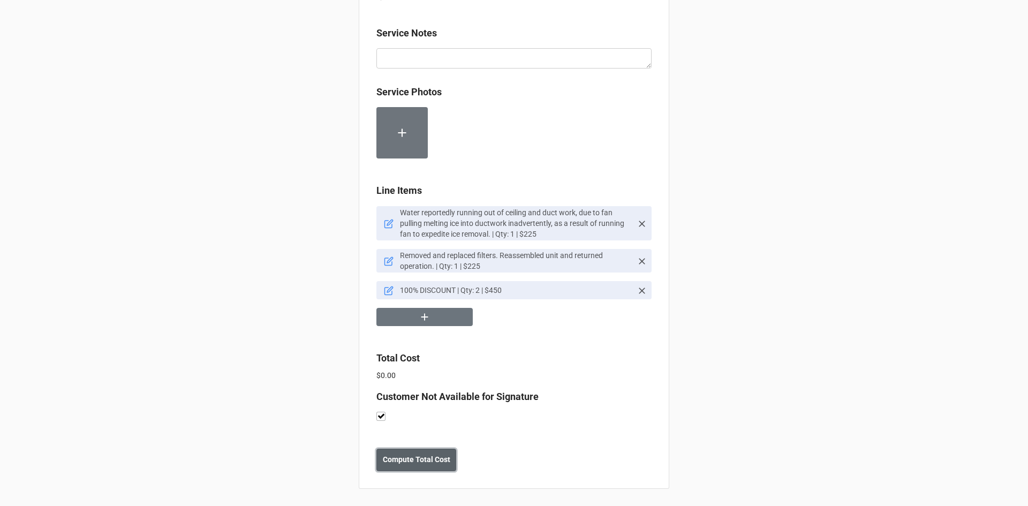
click at [425, 461] on b "Compute Total Cost" at bounding box center [416, 459] width 67 height 11
click at [393, 465] on b "Save" at bounding box center [395, 459] width 17 height 11
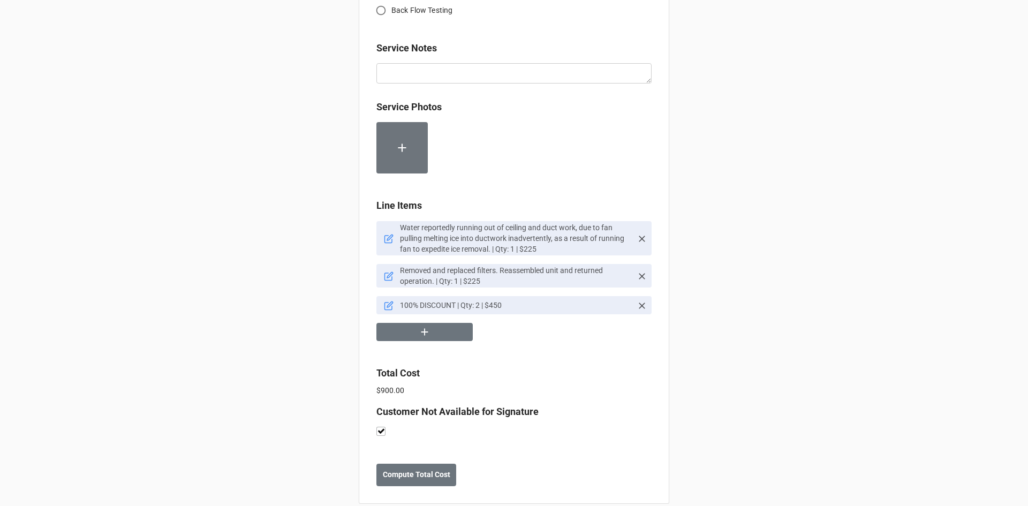
scroll to position [535, 0]
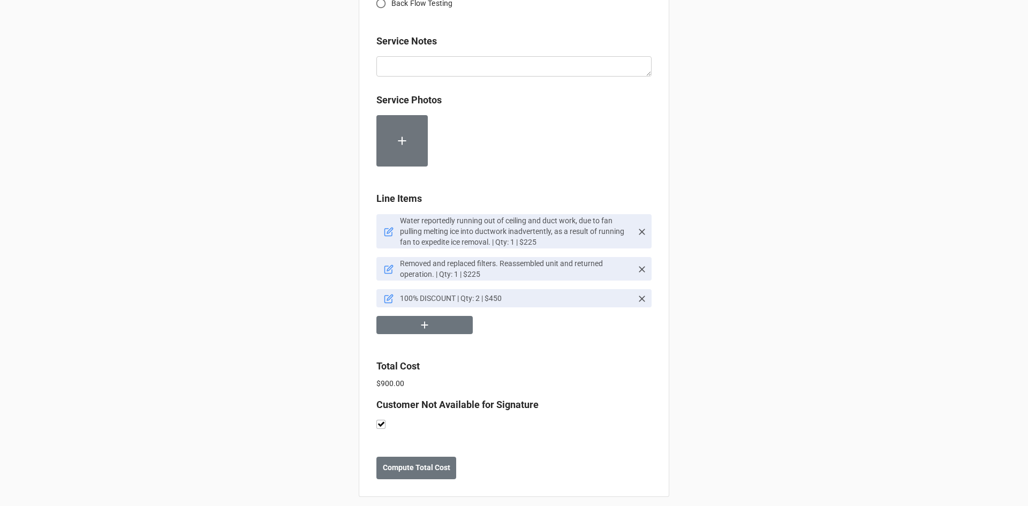
click at [388, 299] on icon at bounding box center [389, 299] width 10 height 10
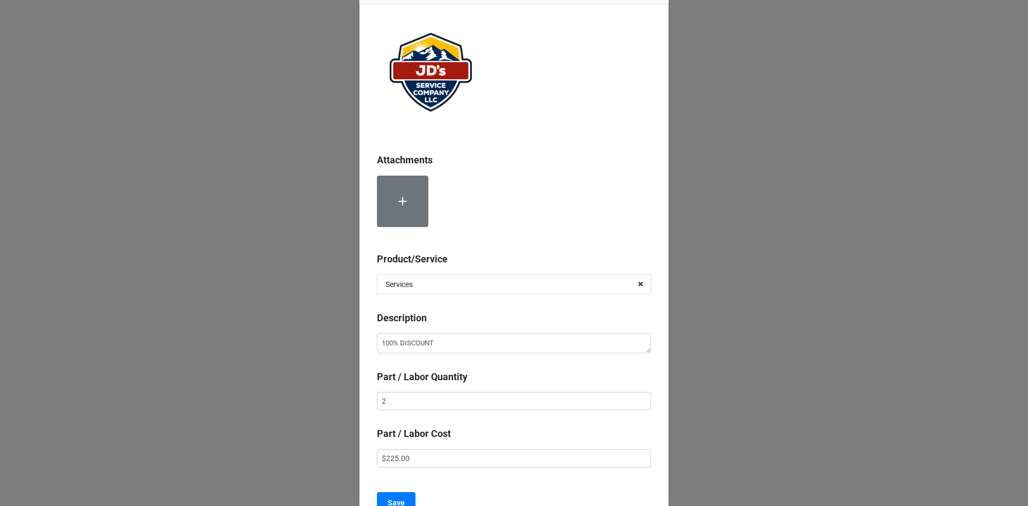
scroll to position [107, 0]
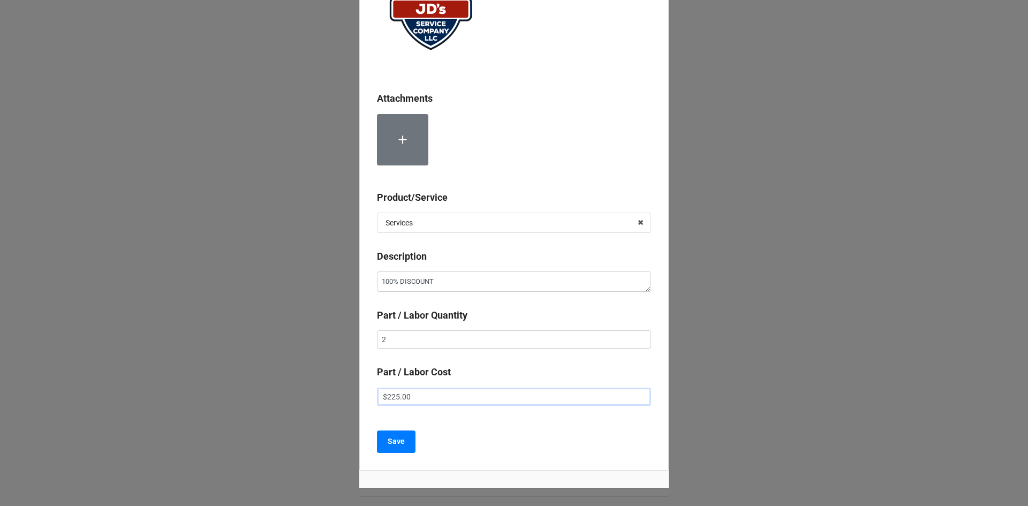
click at [382, 398] on input "$225.00" at bounding box center [514, 397] width 274 height 18
type textarea "x"
type input "-$225.00"
click at [406, 443] on button "Save" at bounding box center [396, 441] width 39 height 22
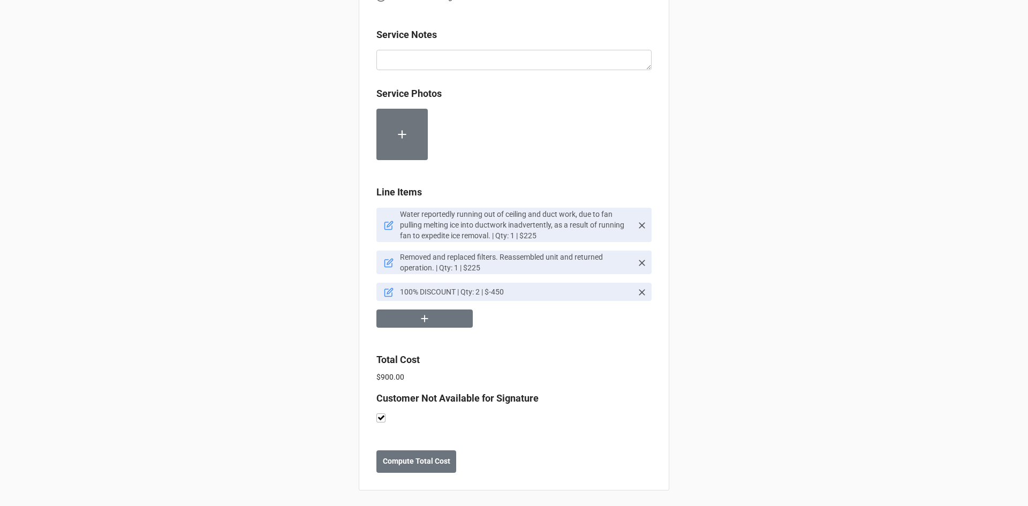
scroll to position [544, 0]
click at [426, 454] on b "Compute Total Cost" at bounding box center [416, 459] width 67 height 11
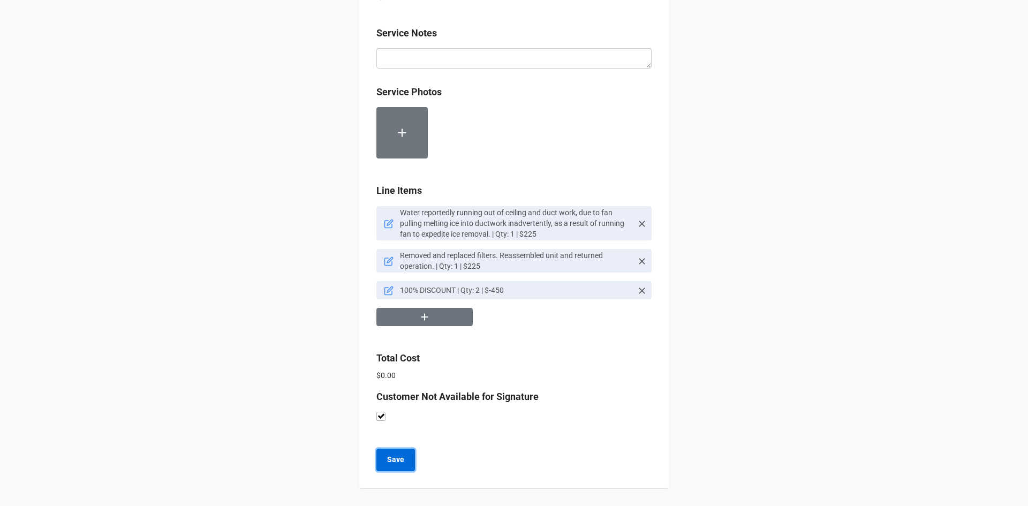
click at [400, 461] on b "Save" at bounding box center [395, 459] width 17 height 11
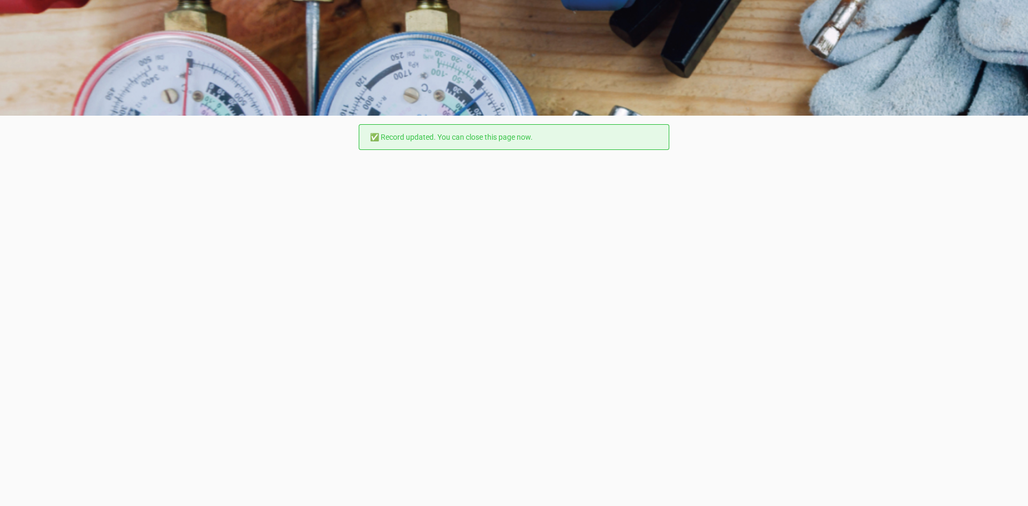
scroll to position [0, 0]
